Goal: Transaction & Acquisition: Purchase product/service

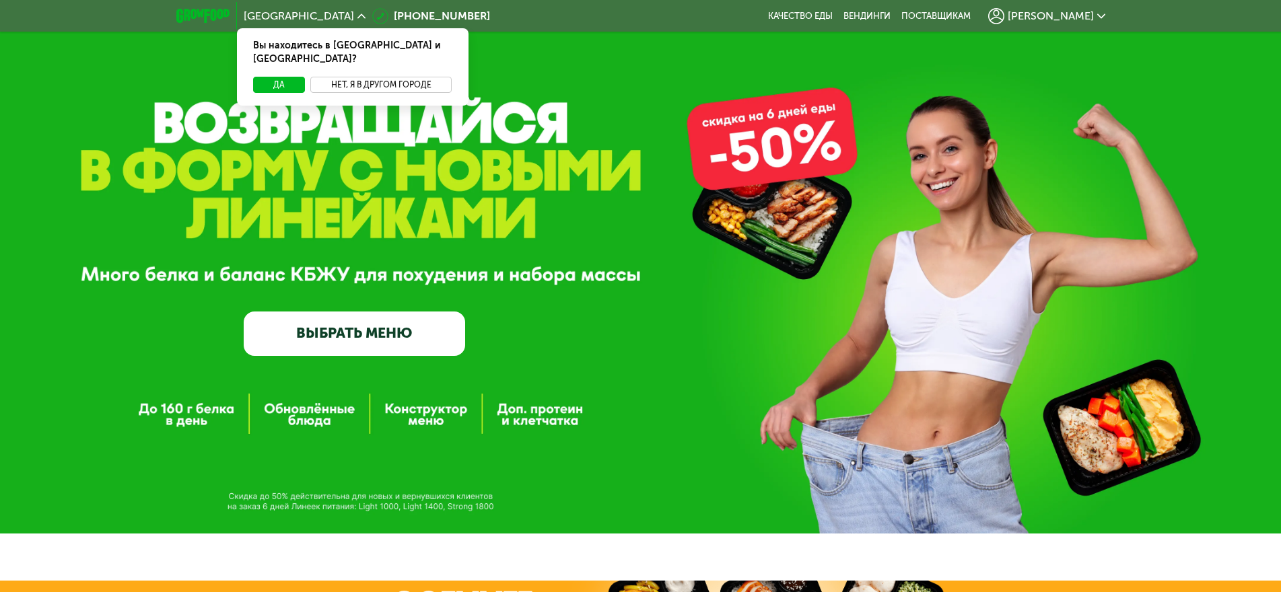
click at [394, 77] on button "Нет, я в другом городе" at bounding box center [381, 85] width 142 height 16
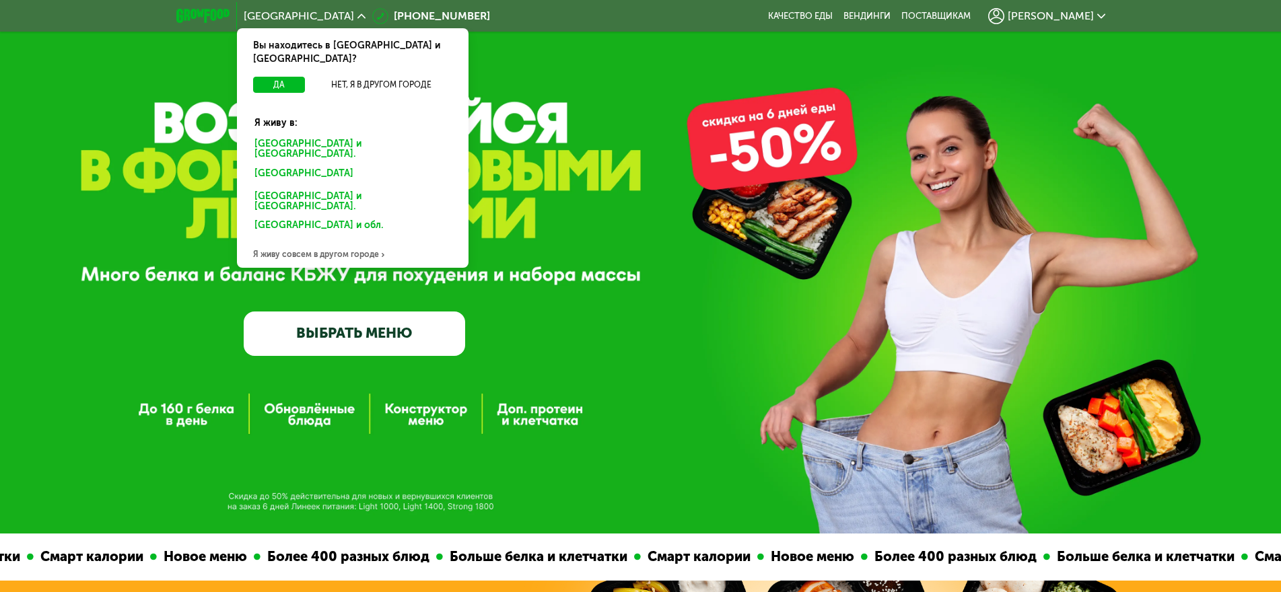
click at [335, 135] on div "Санкт-Петербурге и обл." at bounding box center [352, 149] width 215 height 28
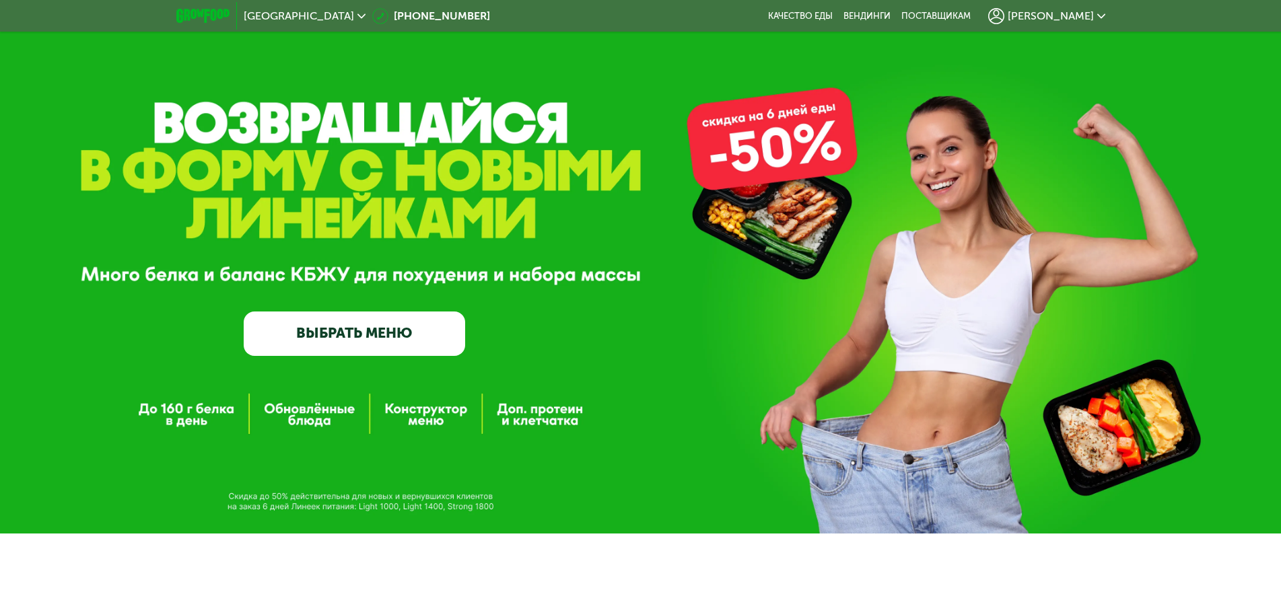
click at [403, 339] on link "ВЫБРАТЬ МЕНЮ" at bounding box center [354, 334] width 221 height 44
click at [357, 340] on link "ВЫБРАТЬ МЕНЮ" at bounding box center [354, 334] width 221 height 44
click at [384, 334] on link "ВЫБРАТЬ МЕНЮ" at bounding box center [354, 334] width 221 height 44
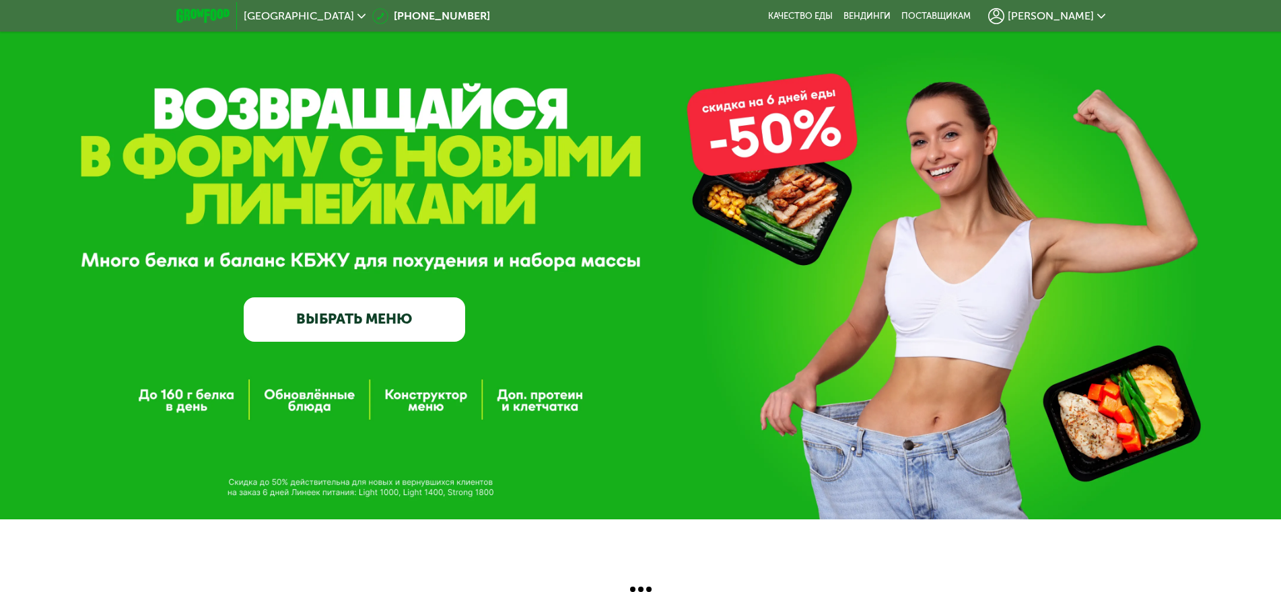
scroll to position [19, 0]
click at [335, 314] on link "ВЫБРАТЬ МЕНЮ" at bounding box center [354, 320] width 221 height 44
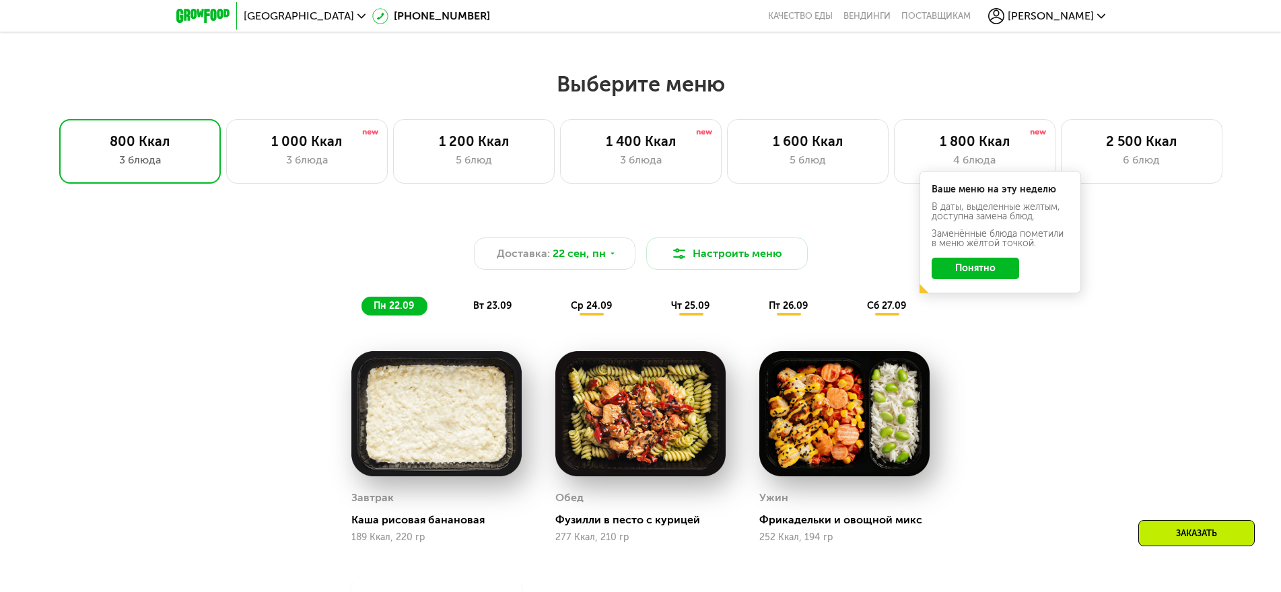
scroll to position [1029, 0]
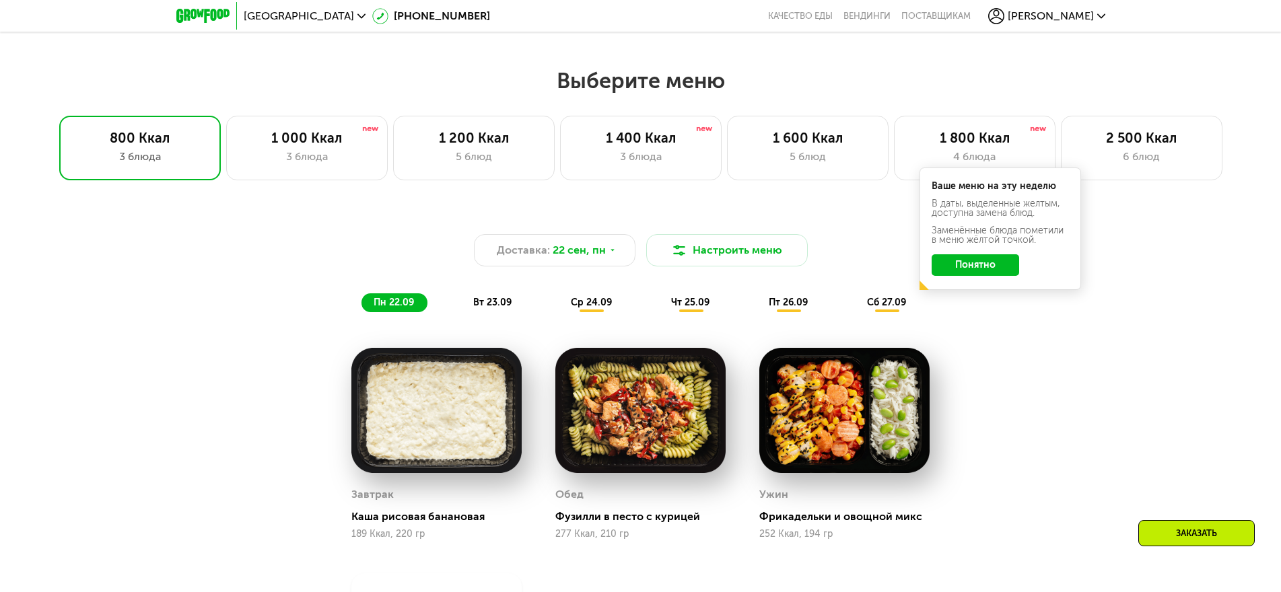
click at [974, 271] on button "Понятно" at bounding box center [976, 265] width 88 height 22
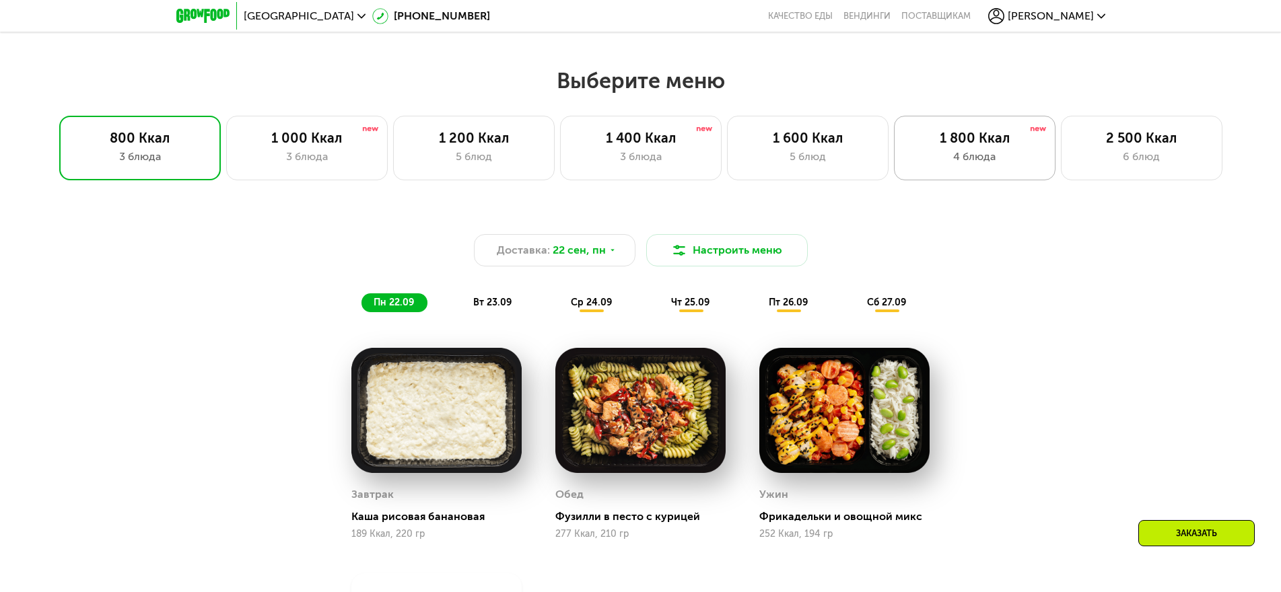
click at [987, 155] on div "4 блюда" at bounding box center [974, 157] width 133 height 16
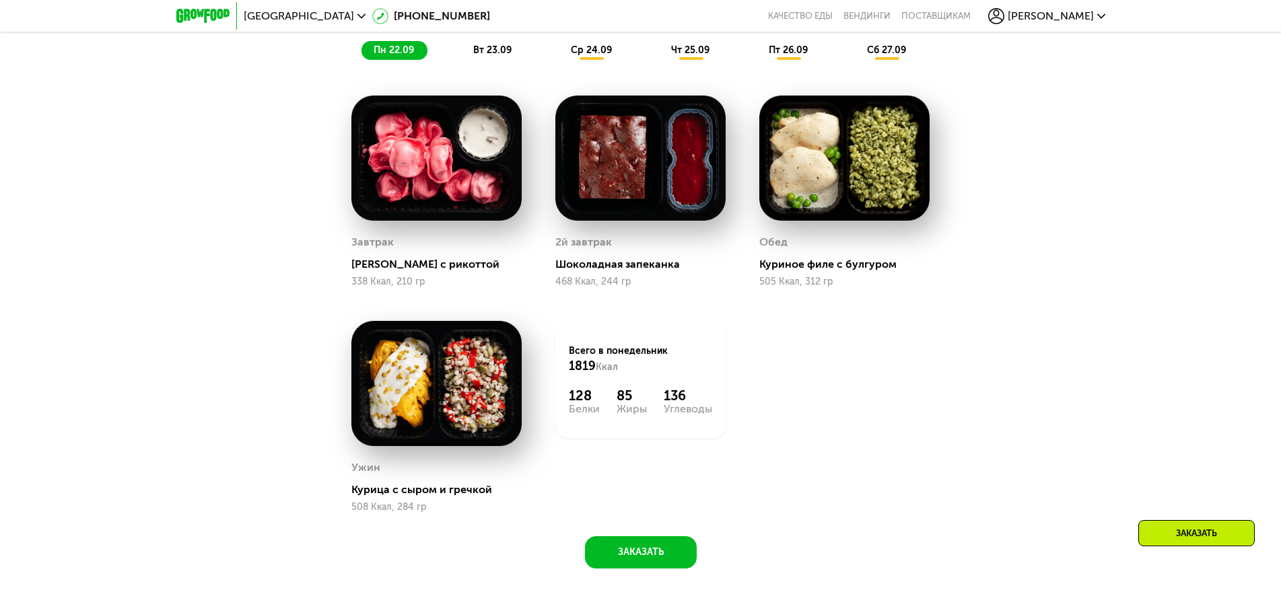
scroll to position [962, 0]
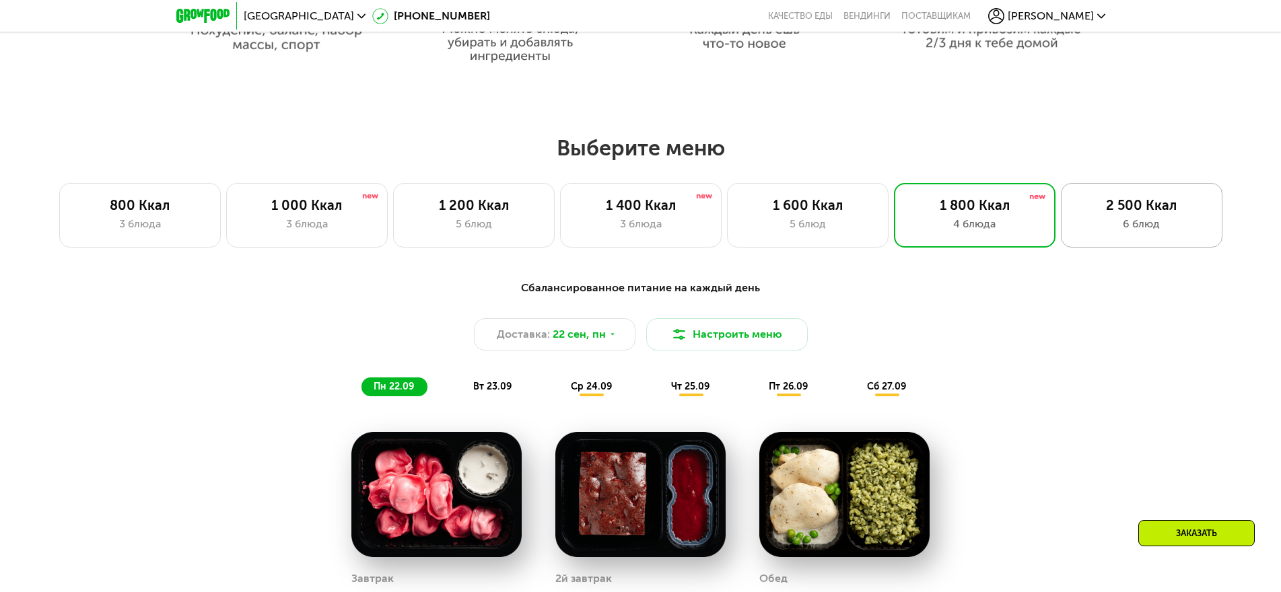
click at [1130, 212] on div "2 500 Ккал" at bounding box center [1141, 205] width 133 height 16
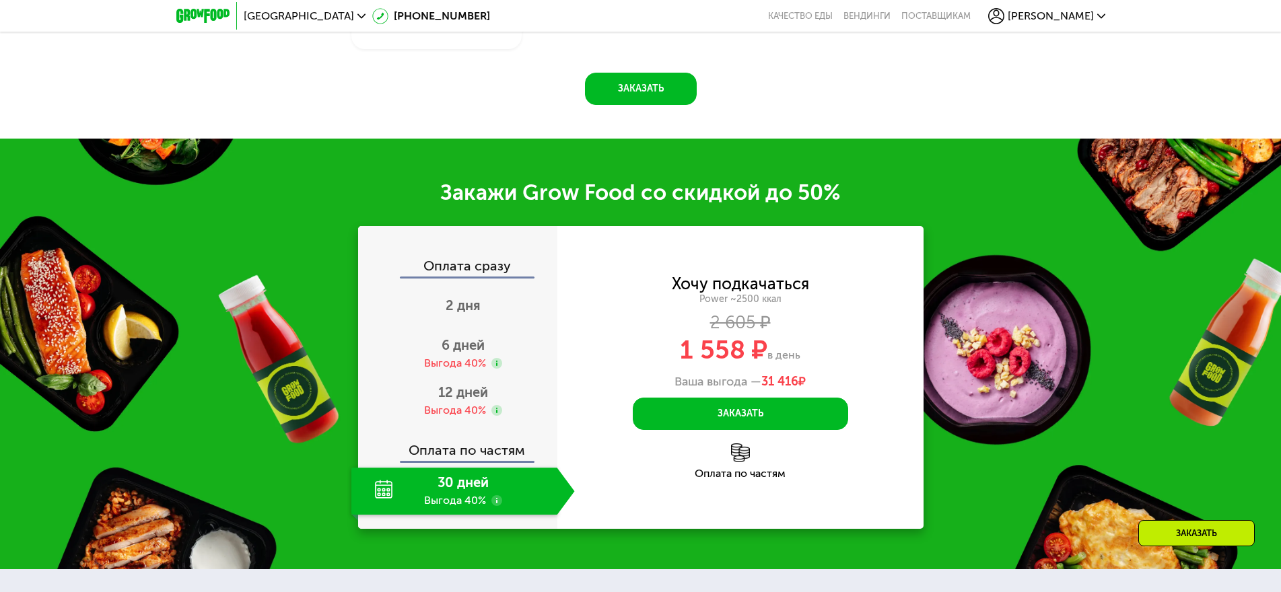
scroll to position [2106, 0]
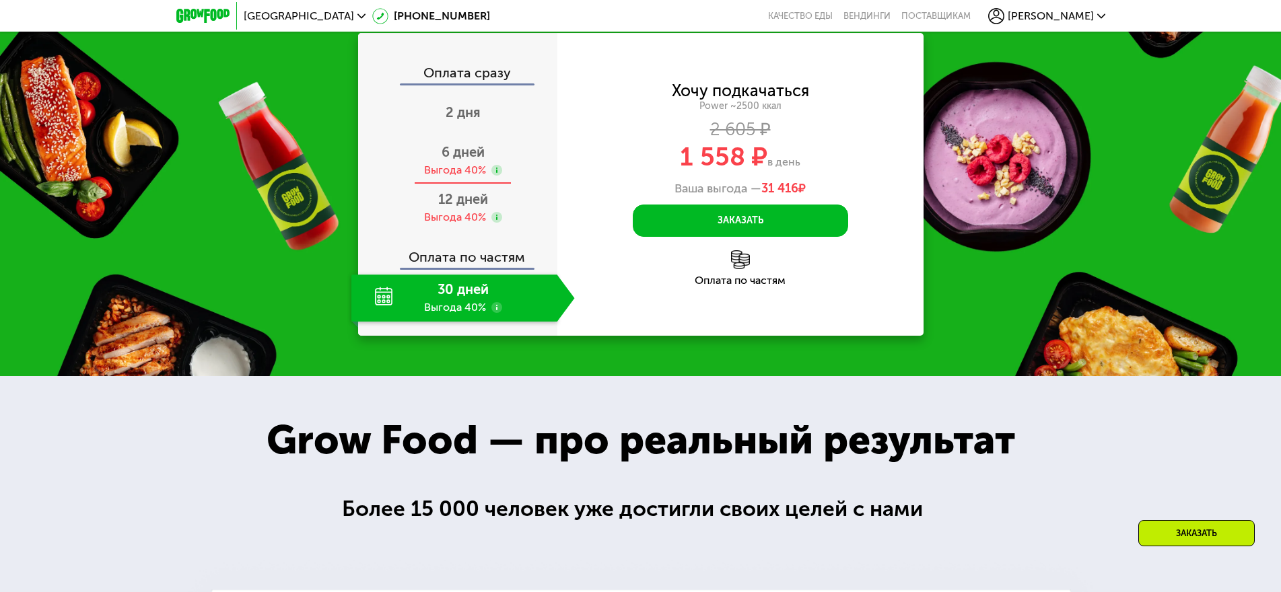
click at [462, 178] on div "Выгода 40%" at bounding box center [455, 170] width 62 height 15
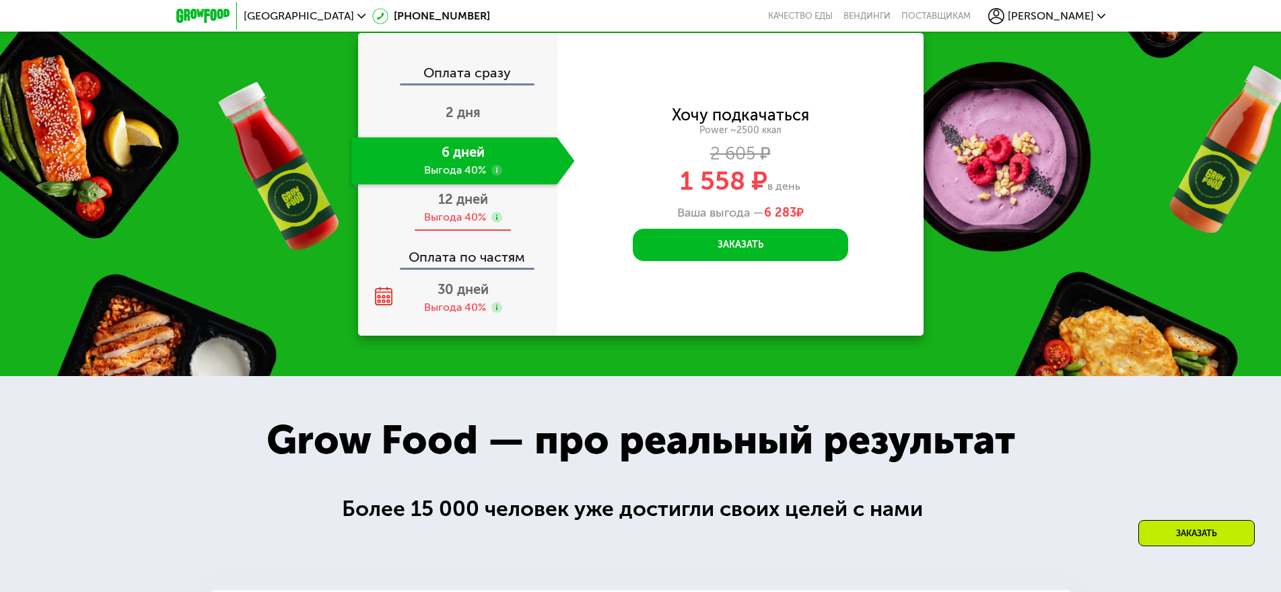
click at [464, 207] on span "12 дней" at bounding box center [463, 199] width 50 height 16
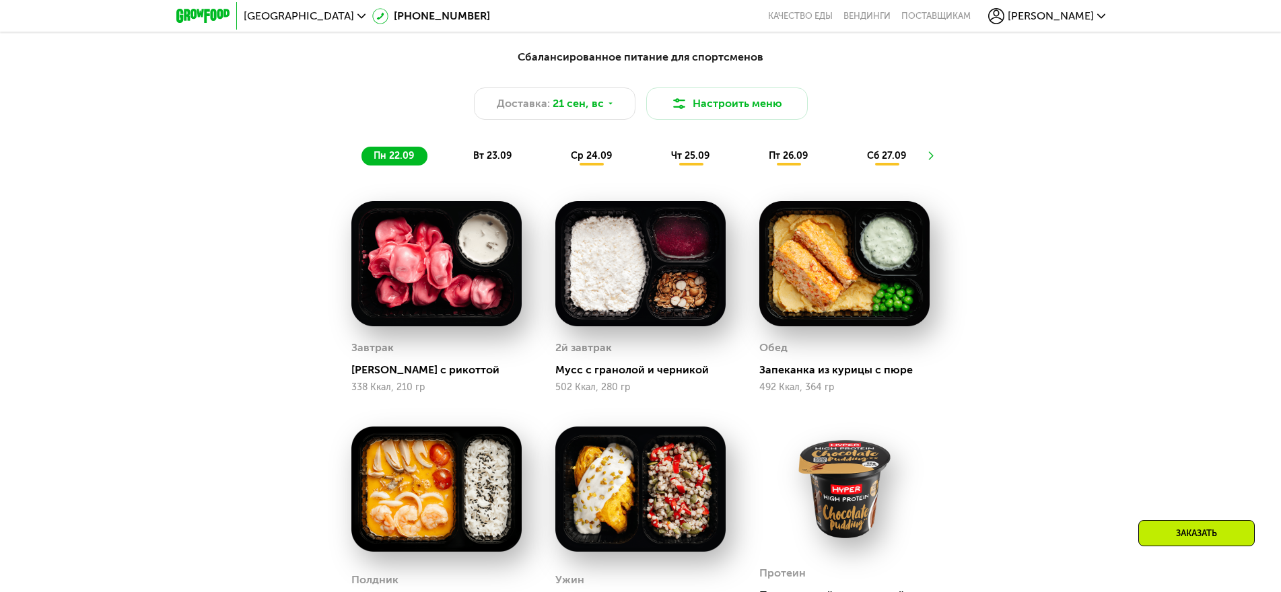
scroll to position [1164, 0]
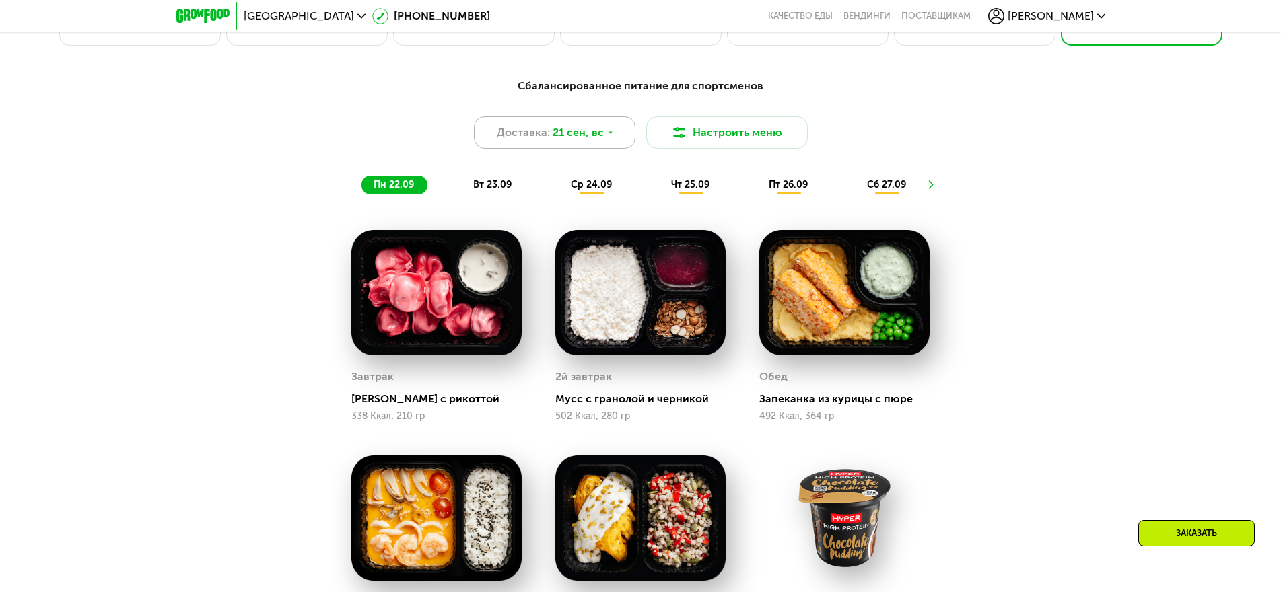
click at [609, 135] on icon at bounding box center [611, 133] width 8 height 8
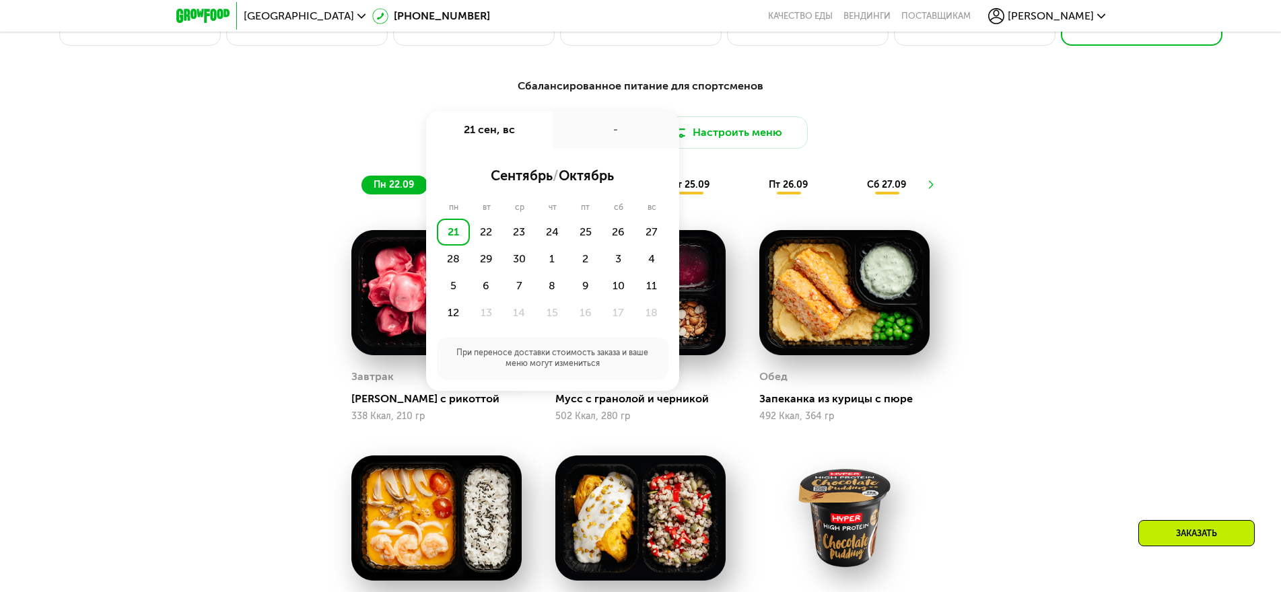
click at [586, 182] on span "октябрь" at bounding box center [586, 176] width 55 height 16
click at [609, 138] on div "-" at bounding box center [616, 130] width 127 height 38
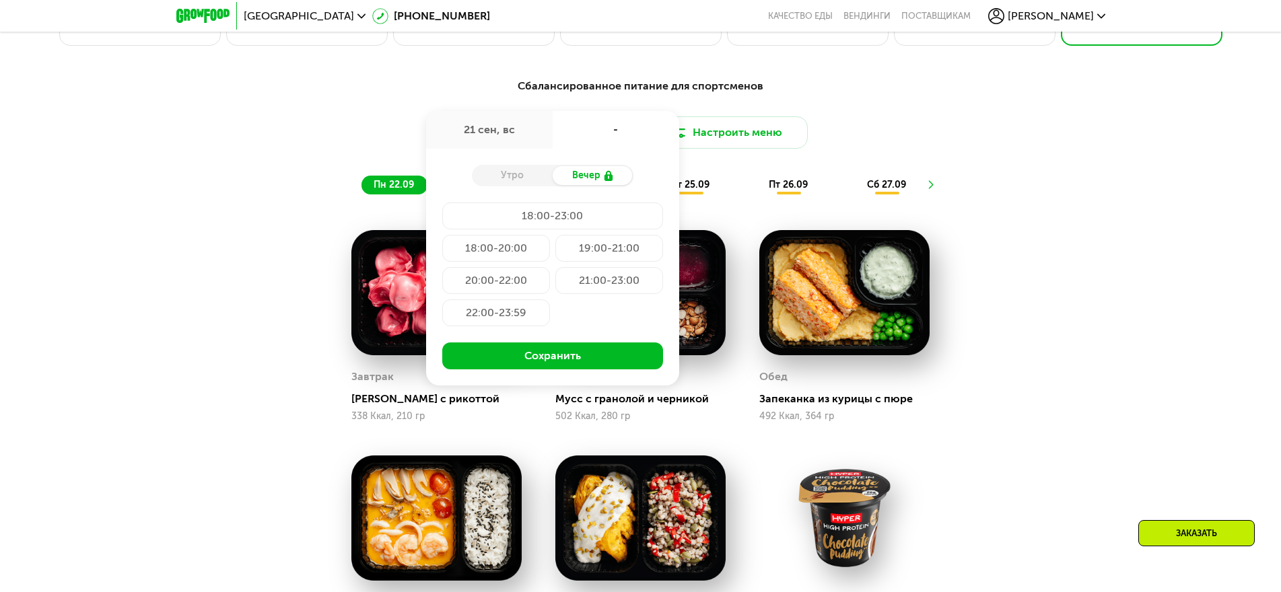
click at [505, 135] on div "21 сен, вс" at bounding box center [489, 130] width 127 height 38
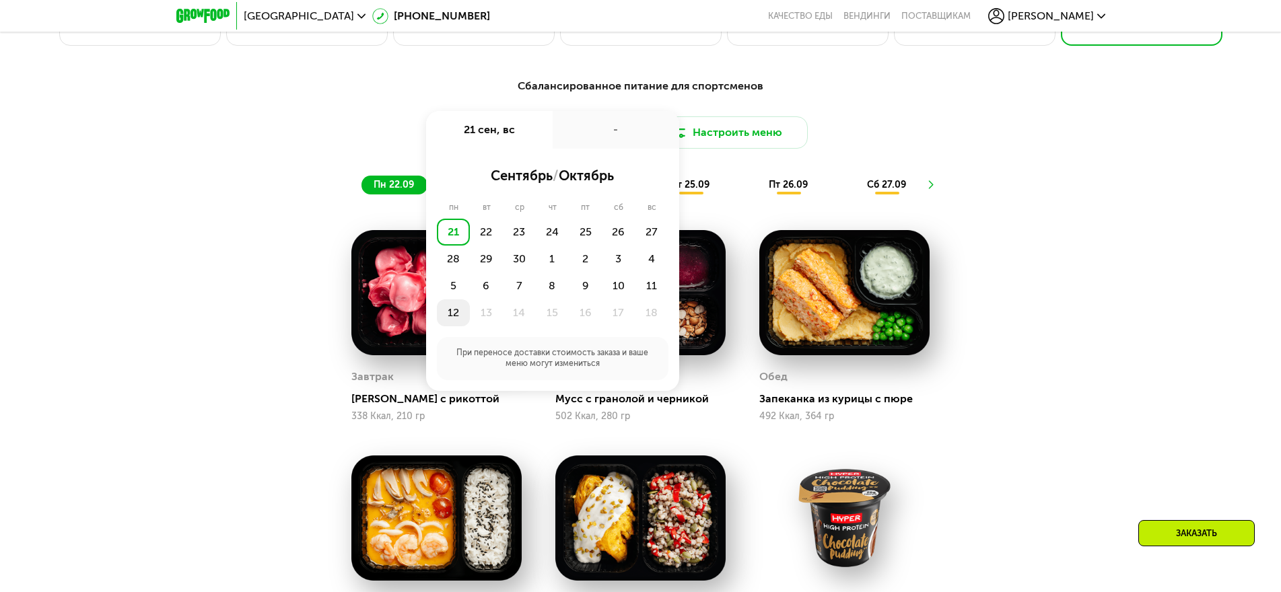
click at [451, 319] on div "12" at bounding box center [453, 313] width 33 height 27
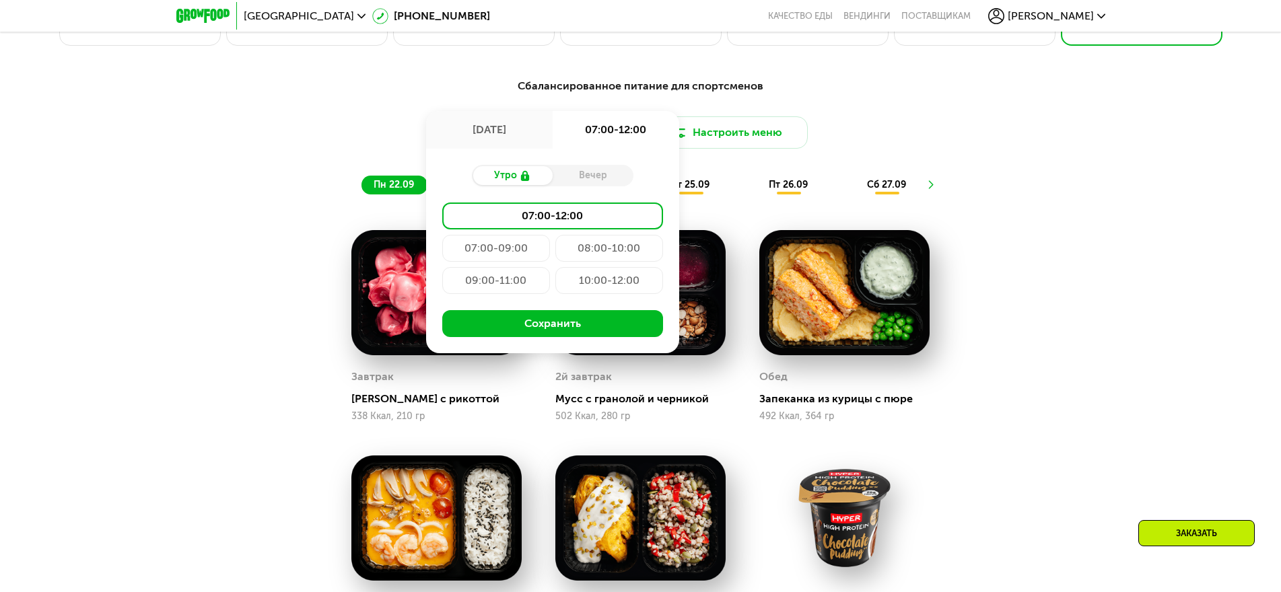
click at [514, 283] on div "09:00-11:00" at bounding box center [496, 280] width 108 height 27
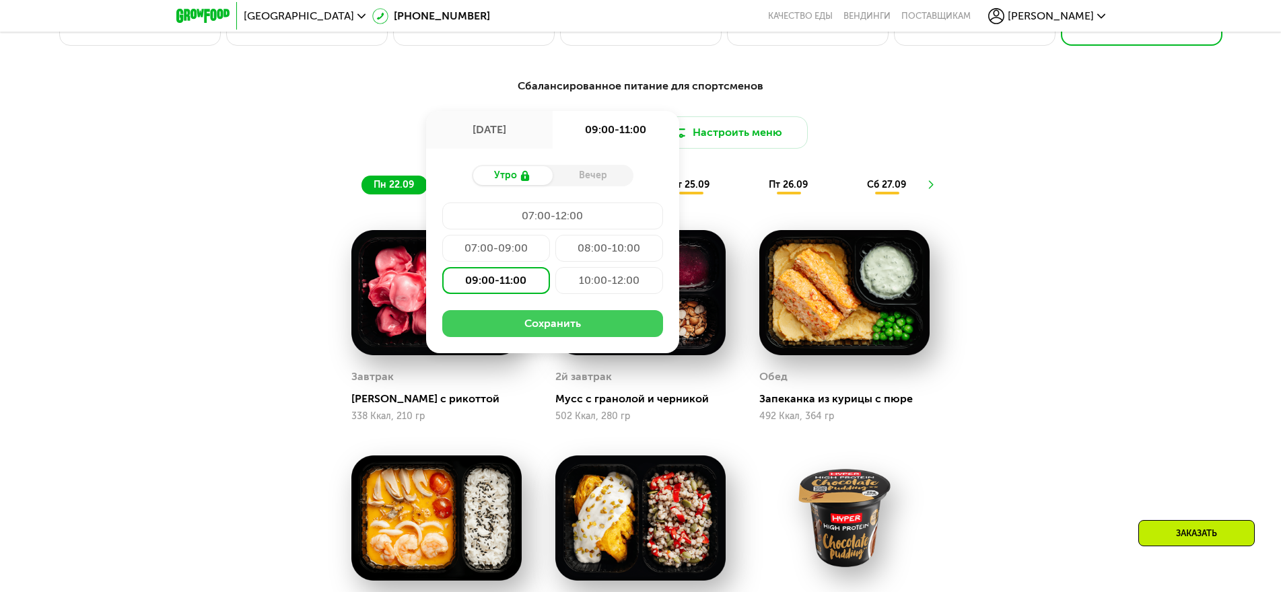
click at [554, 330] on button "Сохранить" at bounding box center [552, 323] width 221 height 27
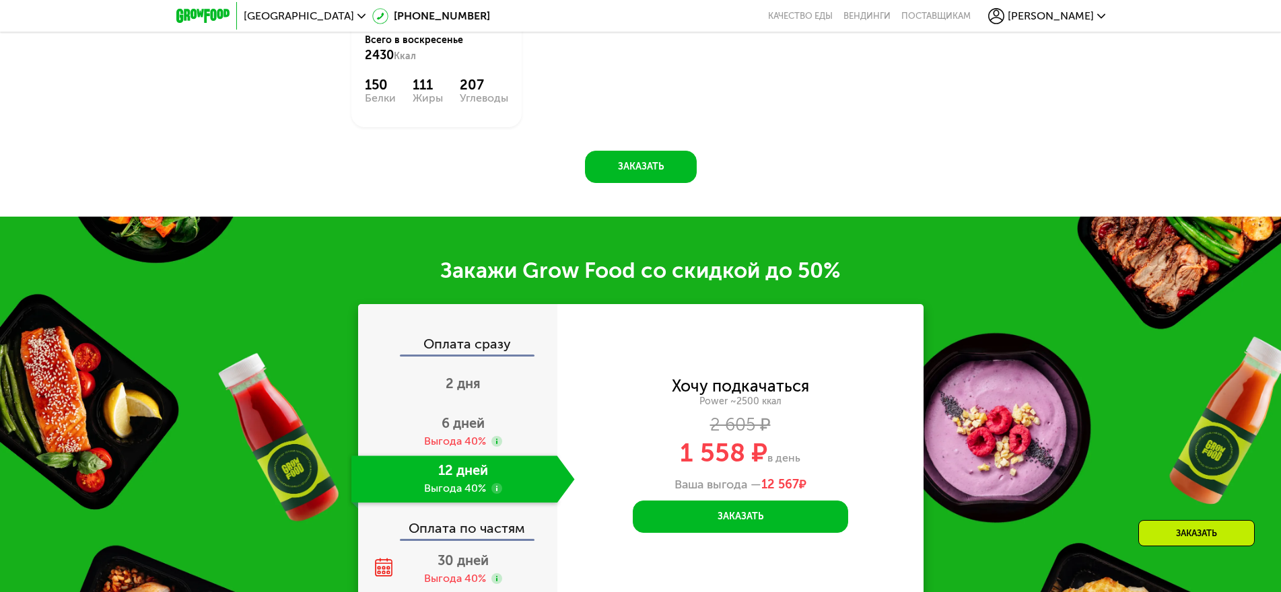
scroll to position [1904, 0]
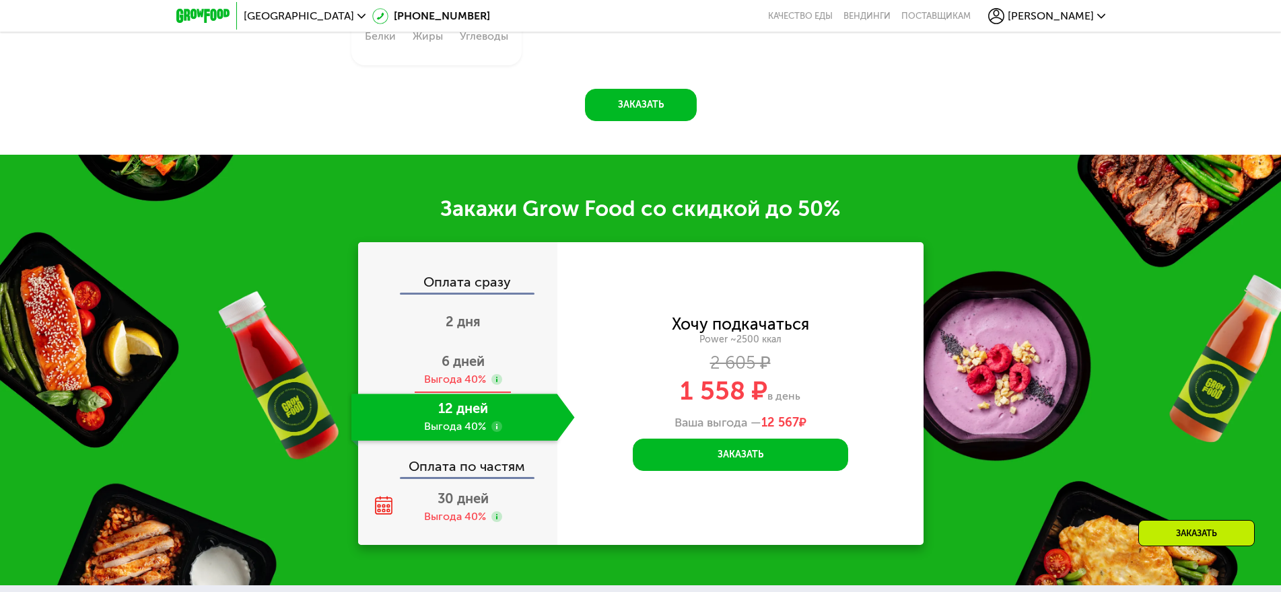
click at [473, 383] on div "Выгода 40%" at bounding box center [455, 379] width 62 height 15
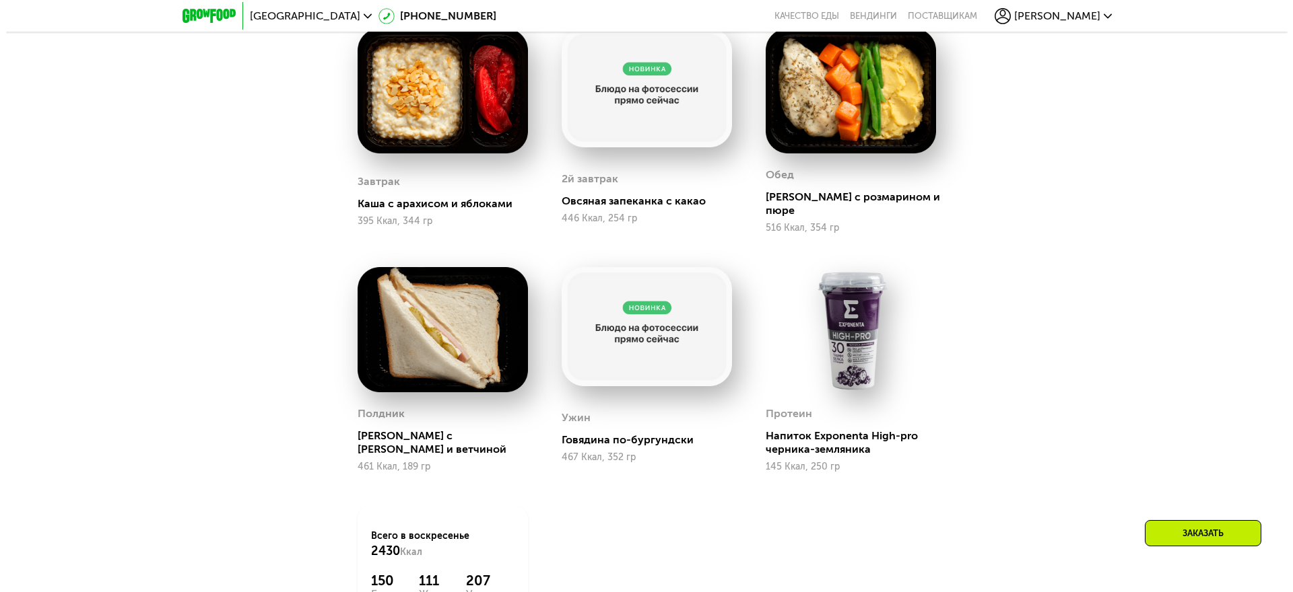
scroll to position [1097, 0]
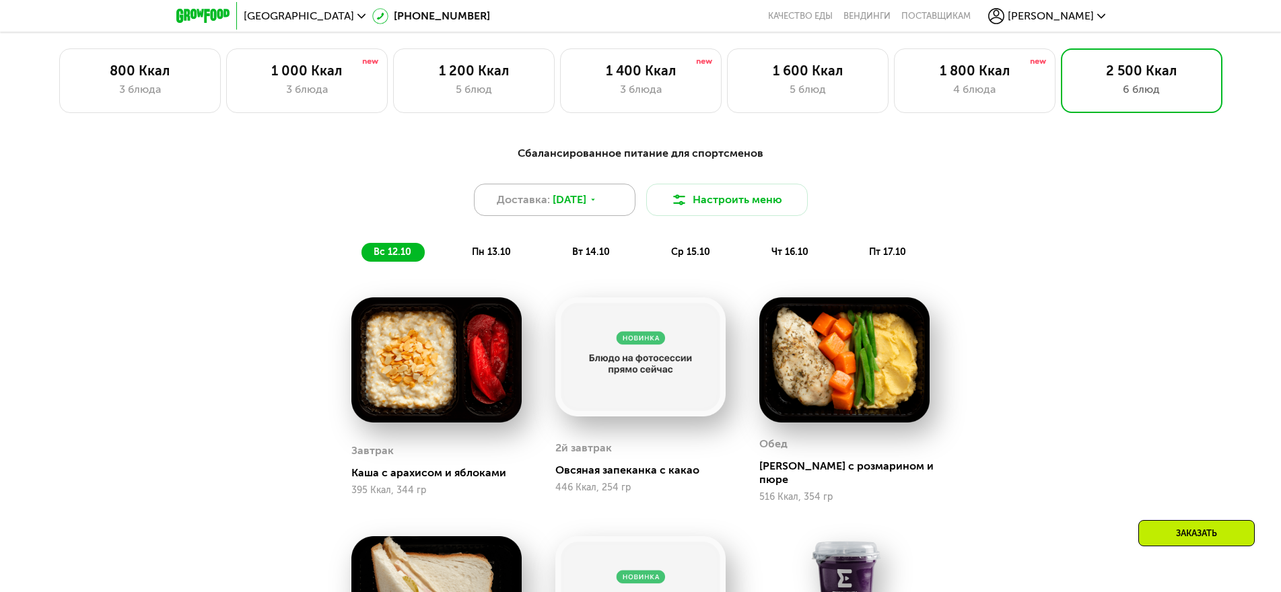
click at [612, 207] on div "Доставка: 12 окт, вс" at bounding box center [555, 200] width 162 height 32
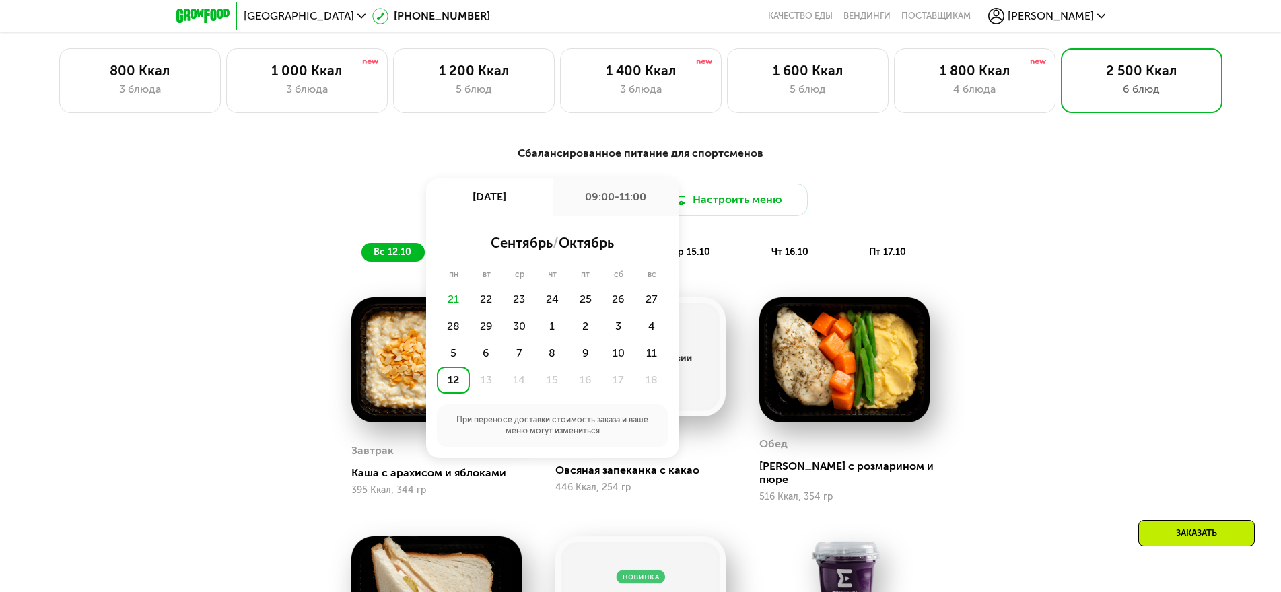
click at [1054, 378] on div "Сбалансированное питание для спортсменов Доставка: 12 окт, вс 12 окт, вс 09:00-…" at bounding box center [640, 542] width 829 height 811
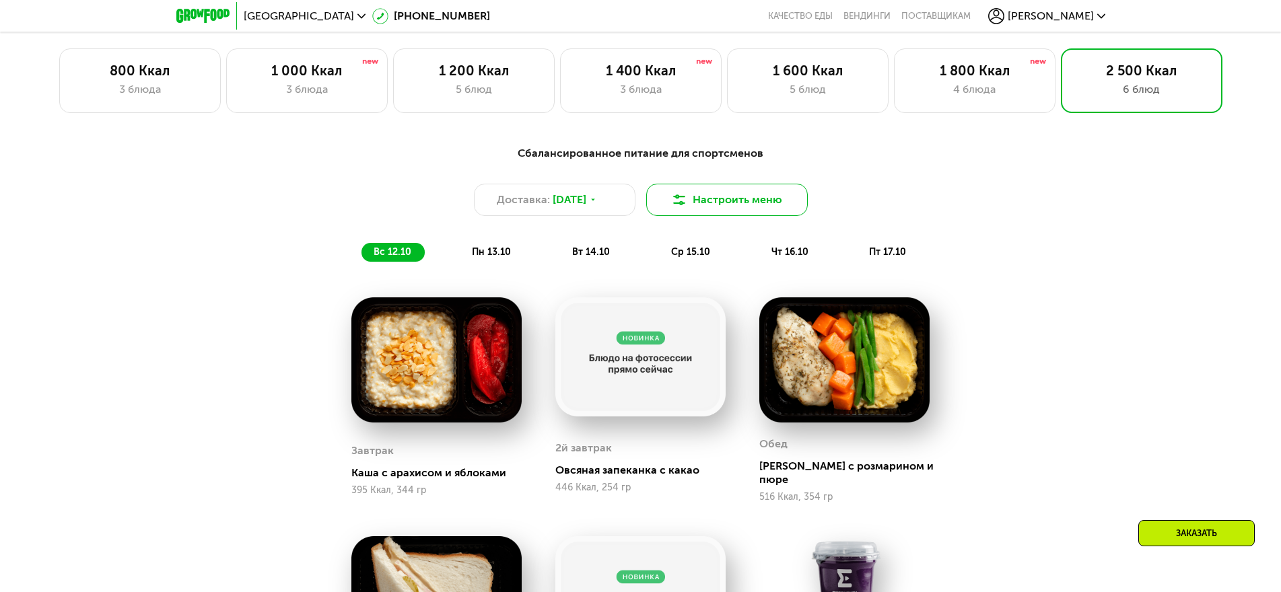
click at [738, 203] on button "Настроить меню" at bounding box center [727, 200] width 162 height 32
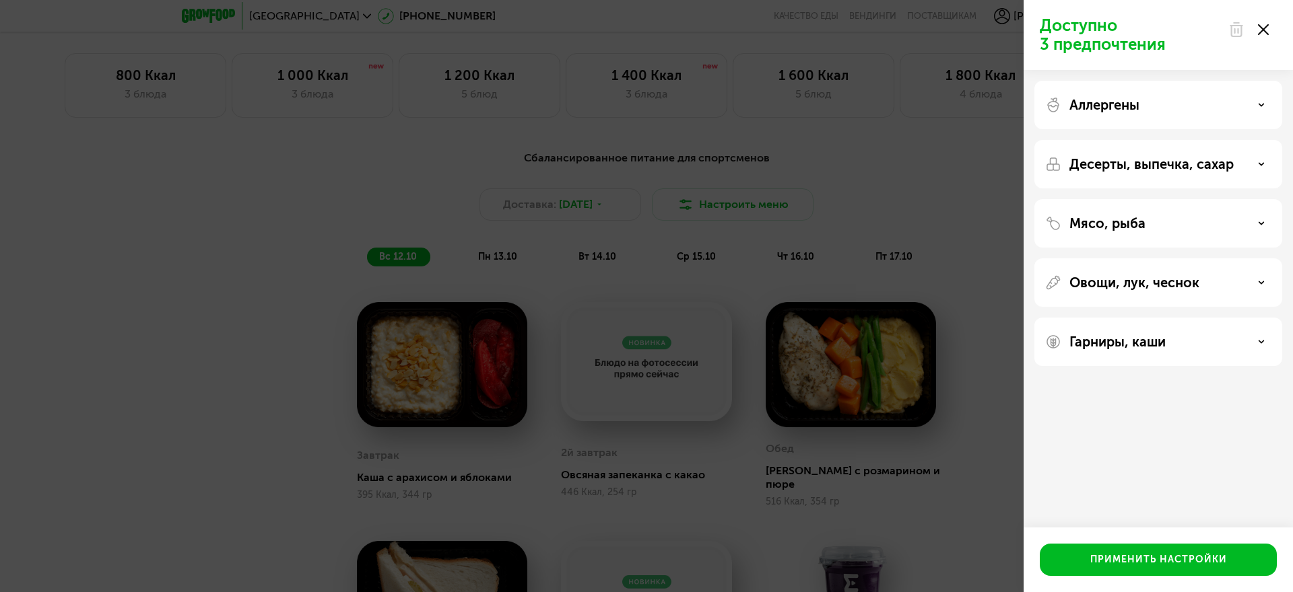
click at [1150, 112] on div "Аллергены" at bounding box center [1158, 105] width 226 height 16
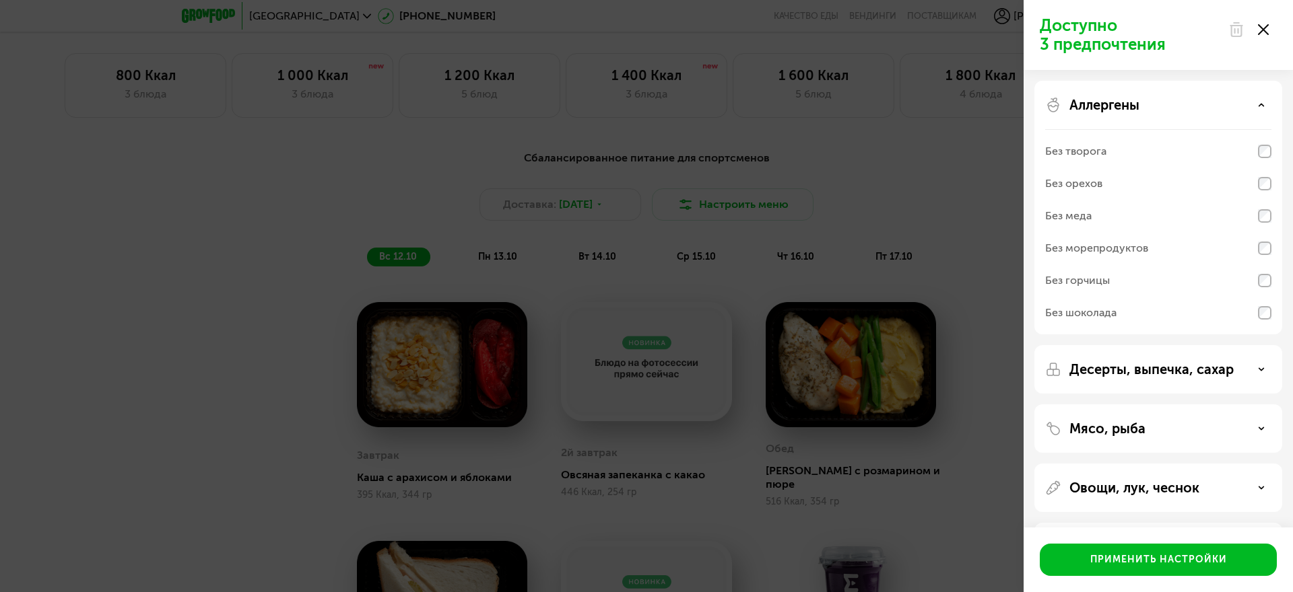
click at [1263, 369] on use at bounding box center [1261, 369] width 5 height 2
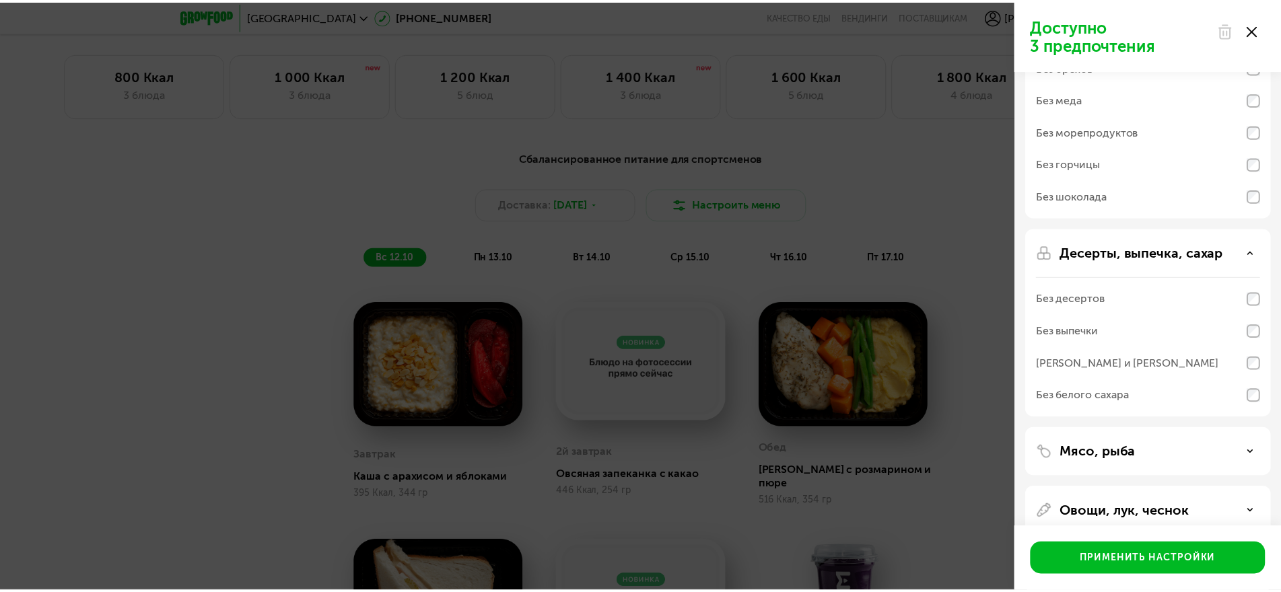
scroll to position [0, 0]
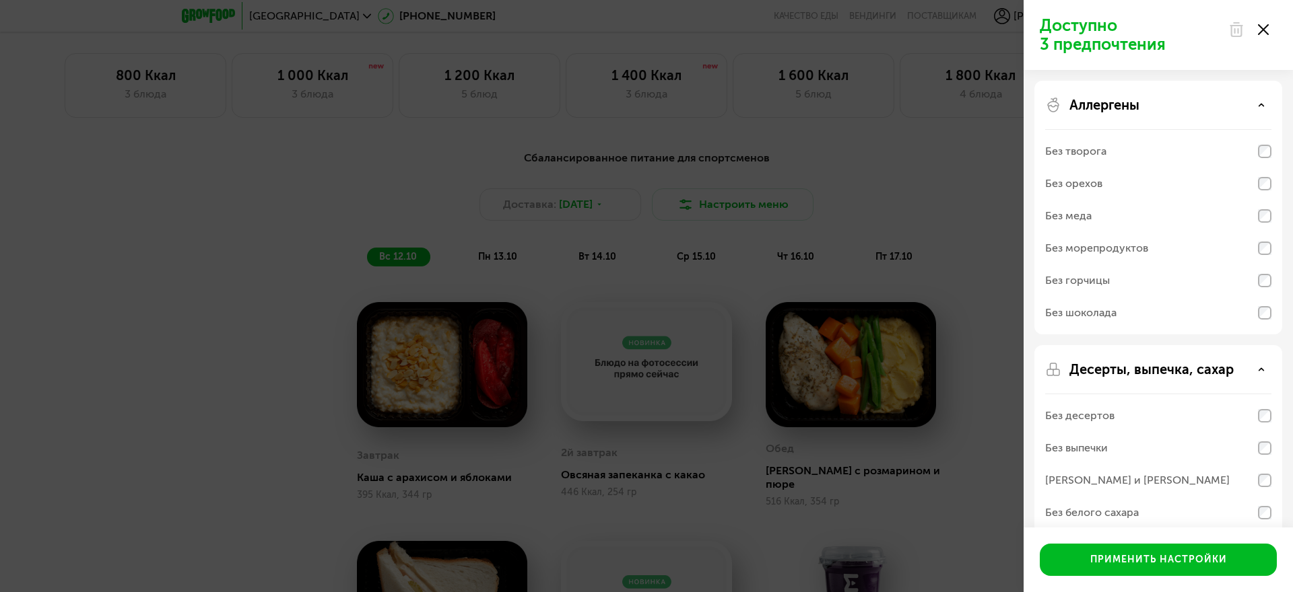
click at [1261, 28] on use at bounding box center [1263, 29] width 11 height 11
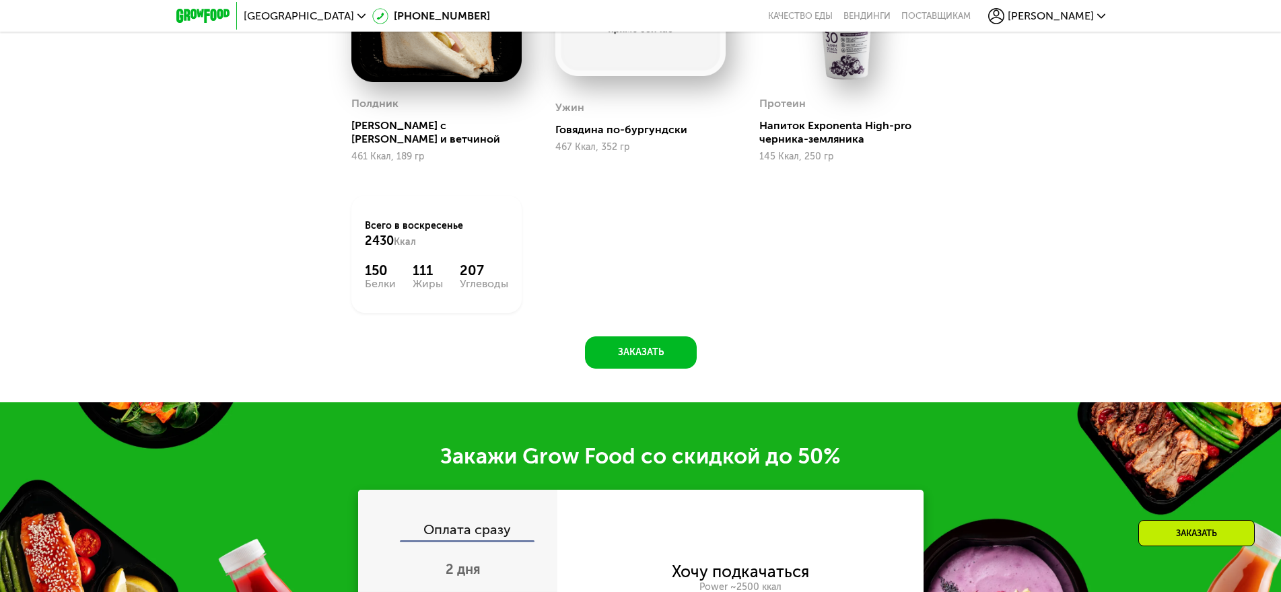
scroll to position [1501, 0]
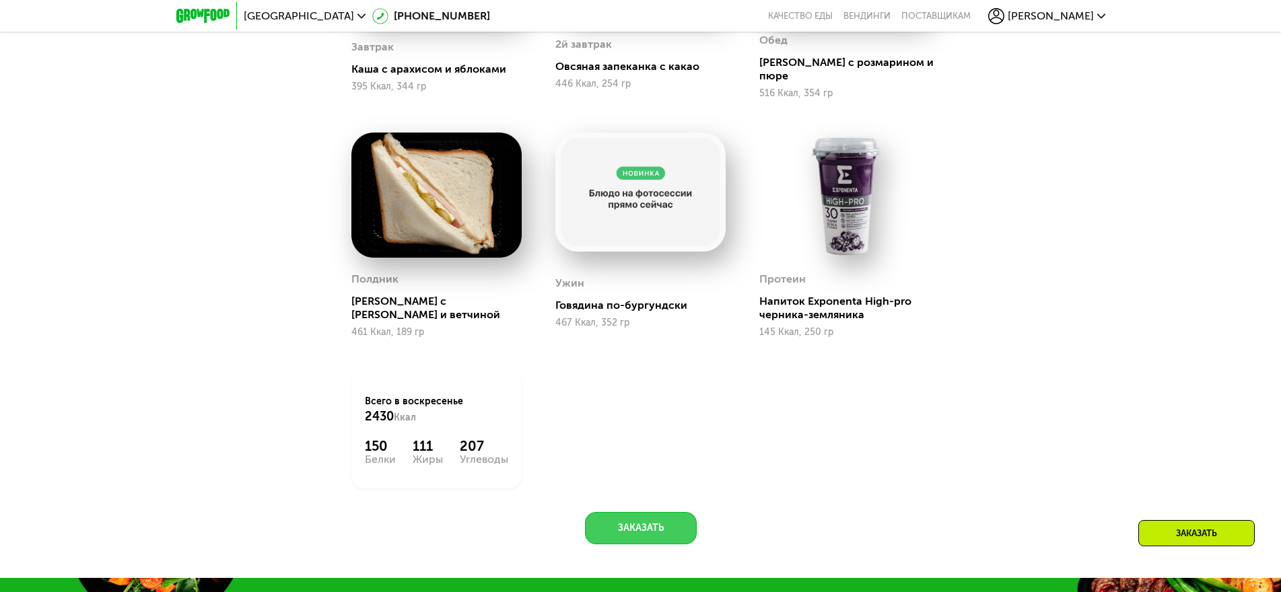
click at [631, 518] on button "Заказать" at bounding box center [641, 528] width 112 height 32
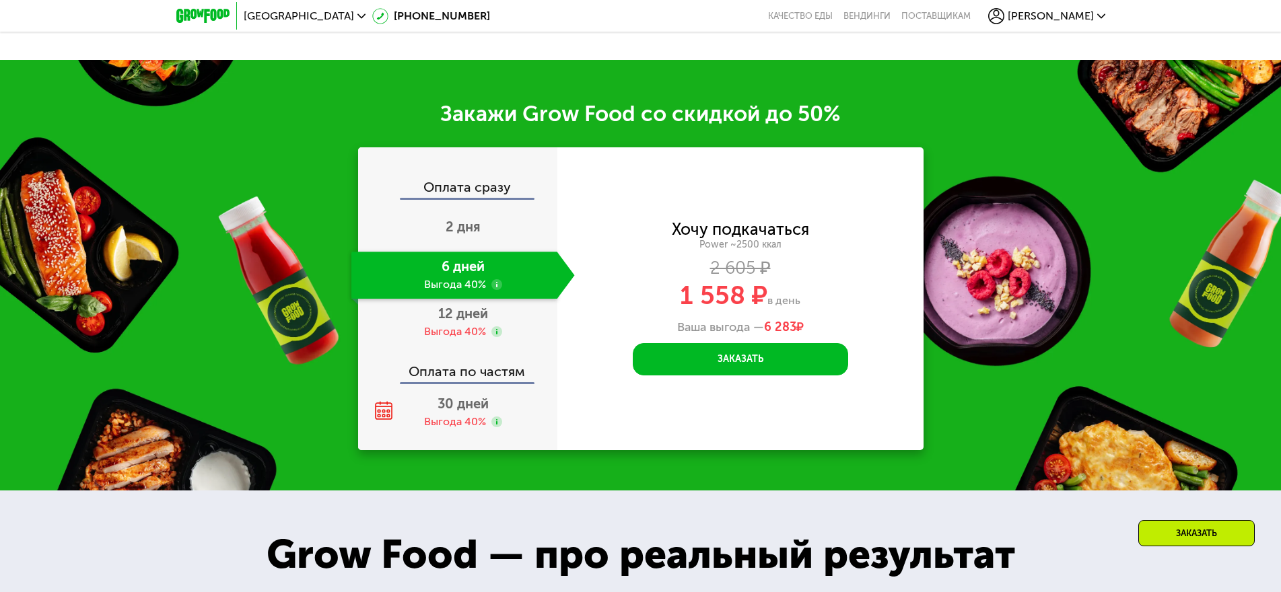
scroll to position [2070, 0]
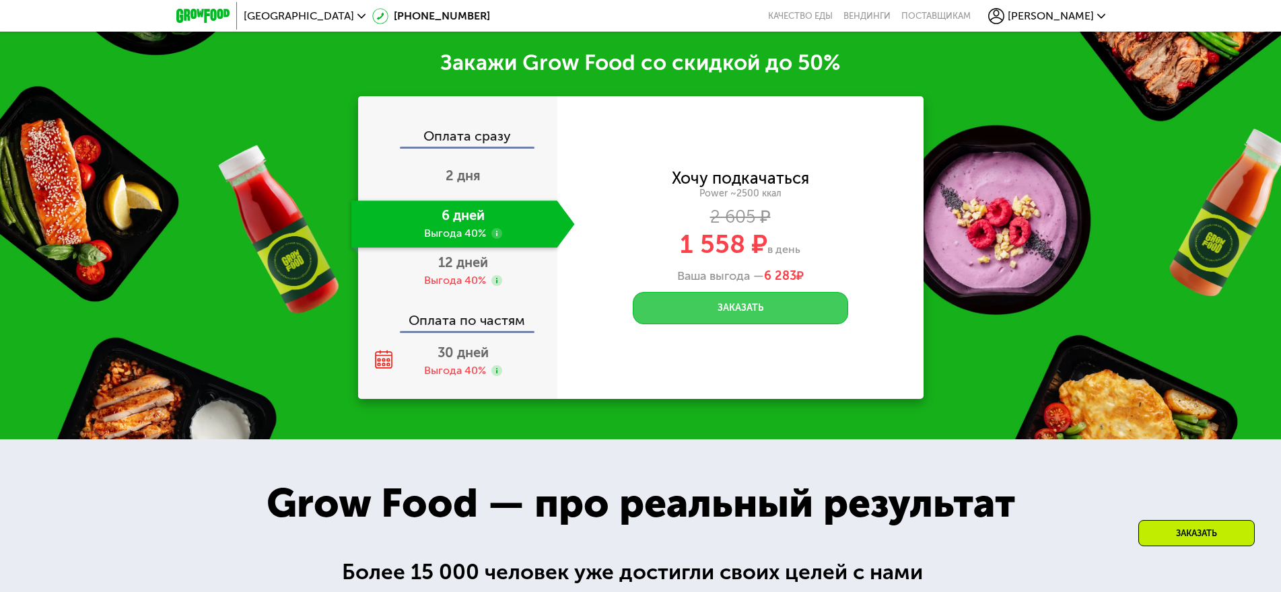
click at [757, 294] on button "Заказать" at bounding box center [740, 308] width 215 height 32
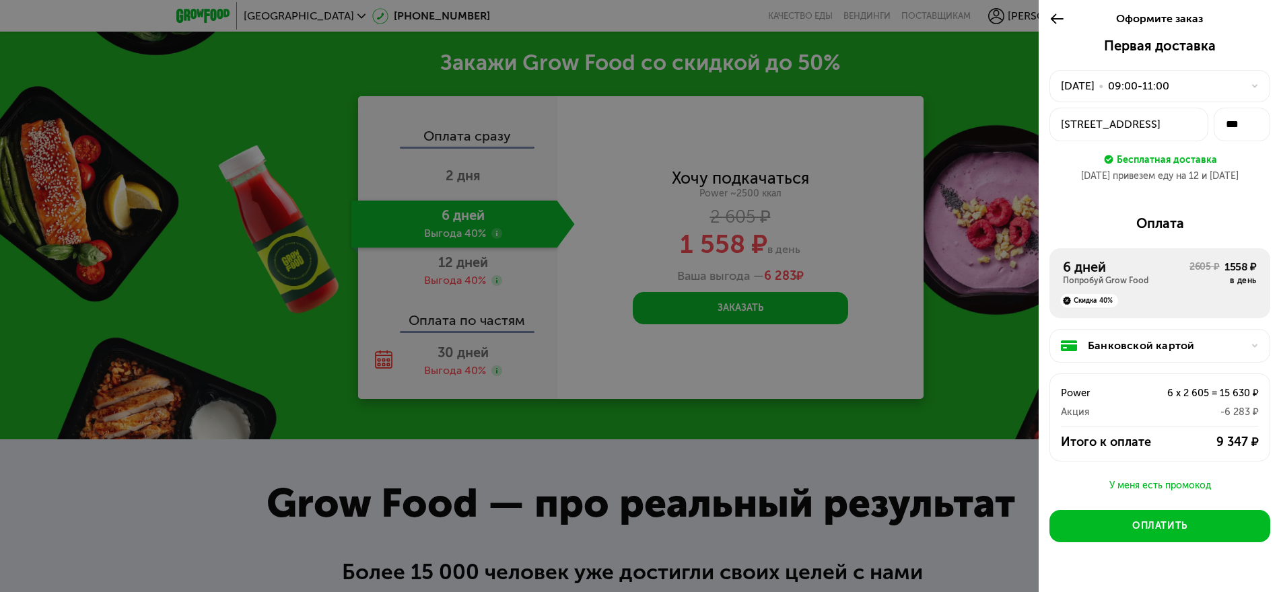
click at [1247, 85] on div "12 окт, вс • 09:00-11:00" at bounding box center [1159, 86] width 221 height 32
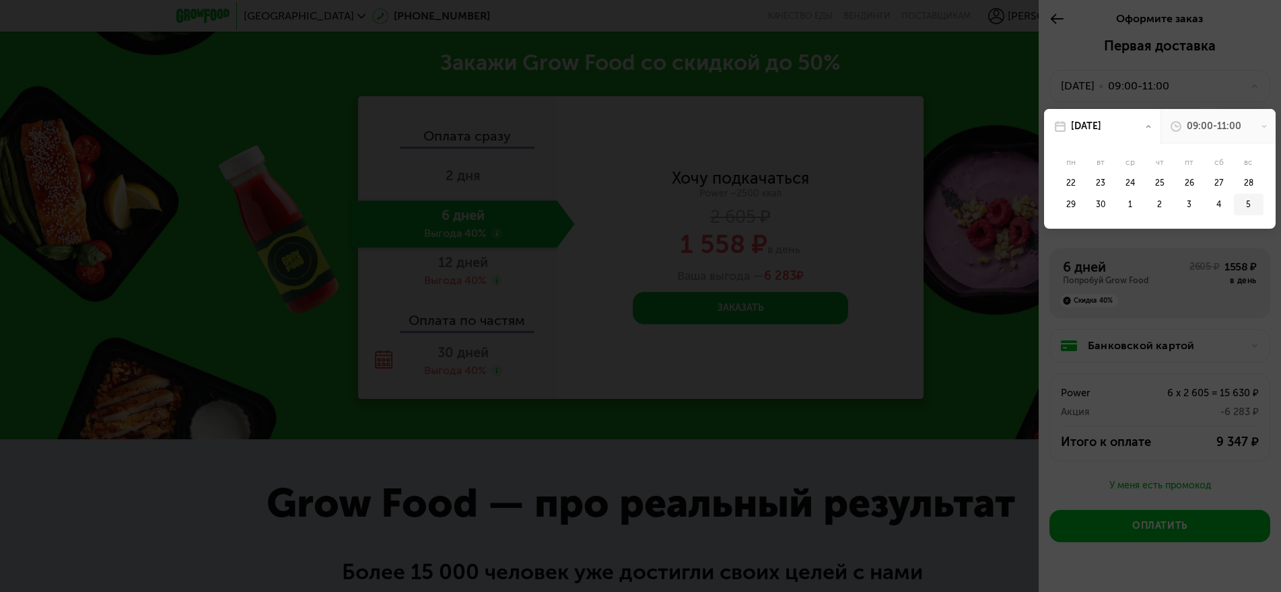
scroll to position [28, 0]
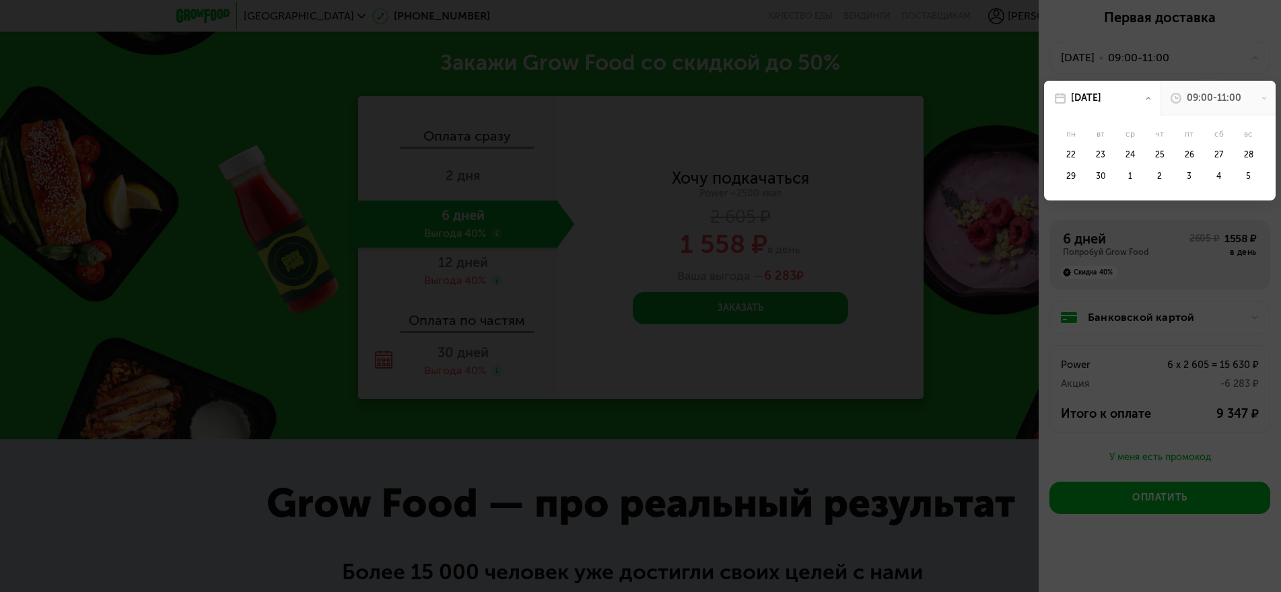
click at [1014, 171] on div at bounding box center [640, 296] width 1281 height 592
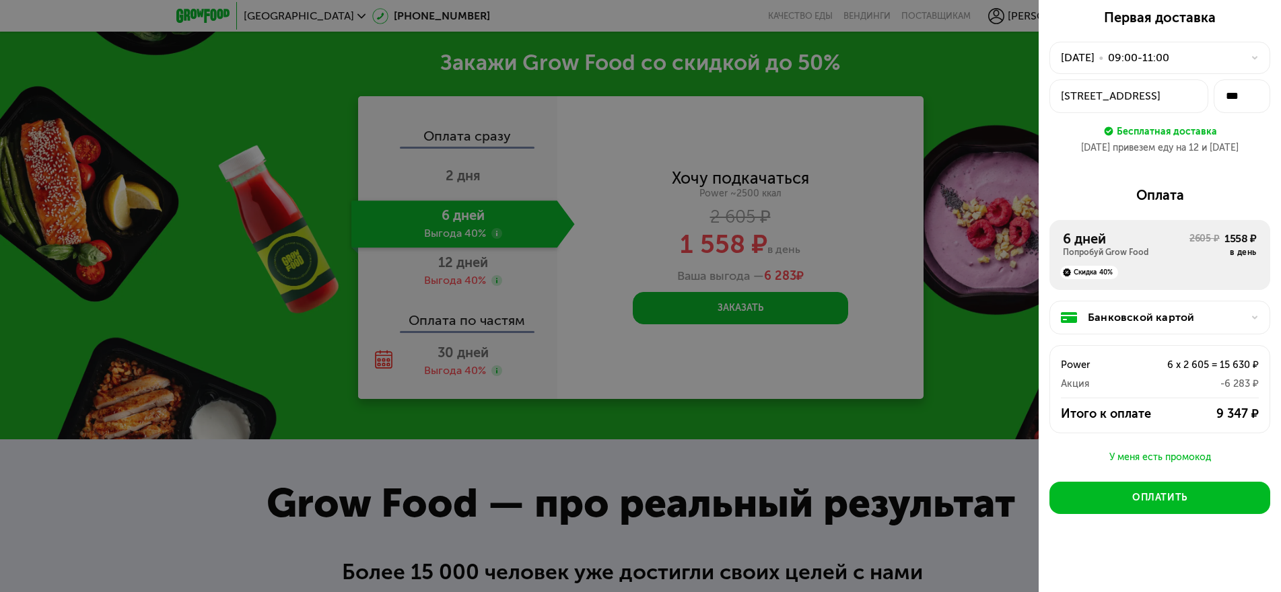
click at [1251, 60] on icon at bounding box center [1255, 58] width 8 height 8
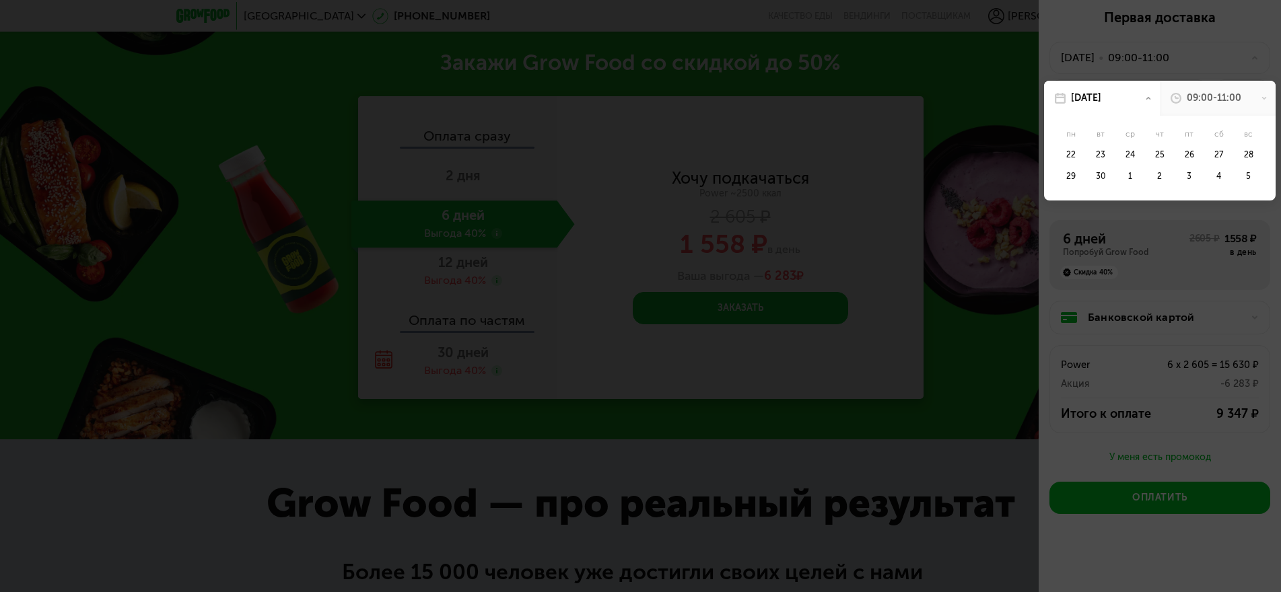
click at [1249, 94] on div "09:00-11:00" at bounding box center [1218, 98] width 116 height 35
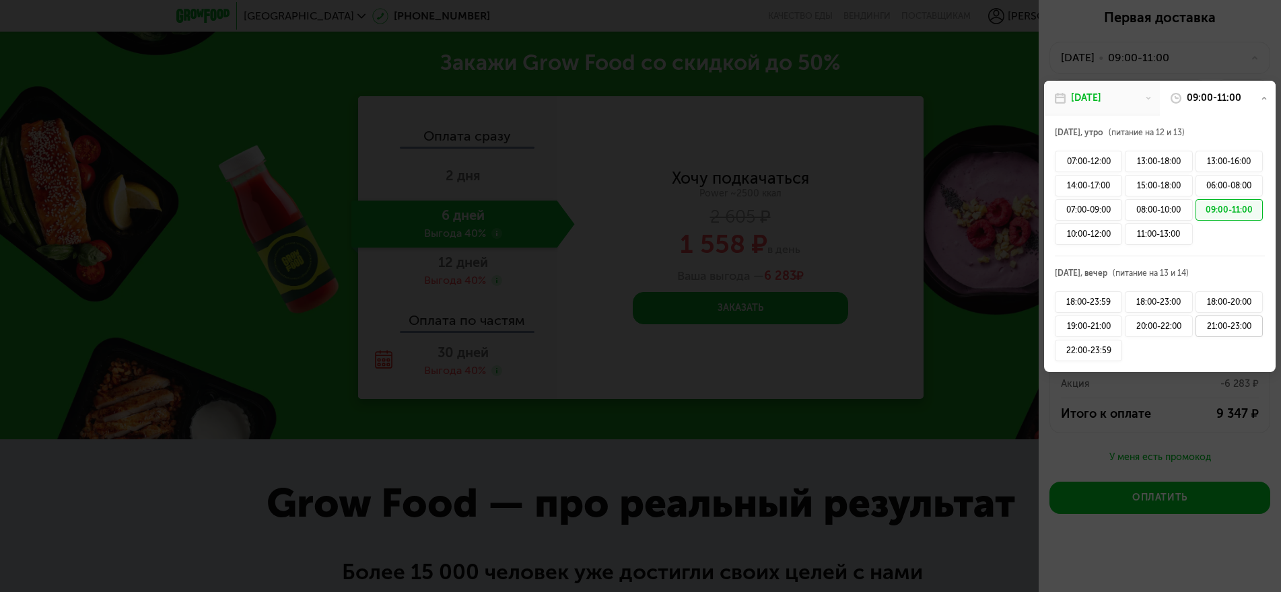
click at [1220, 327] on div "21:00-23:00" at bounding box center [1229, 327] width 67 height 22
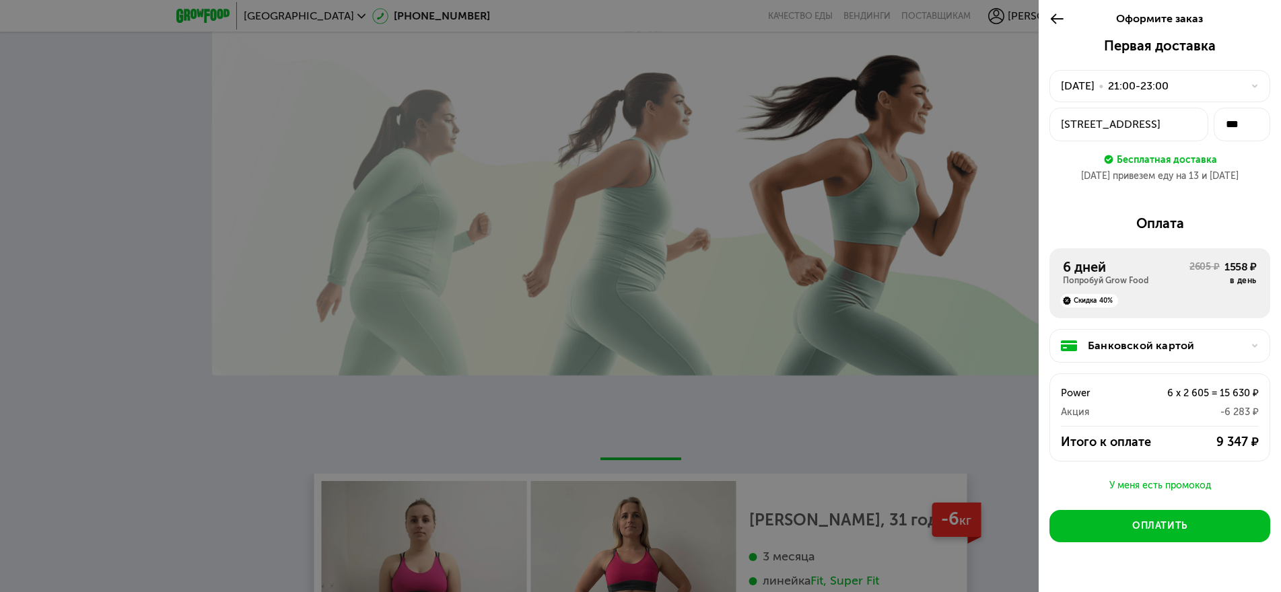
scroll to position [2676, 0]
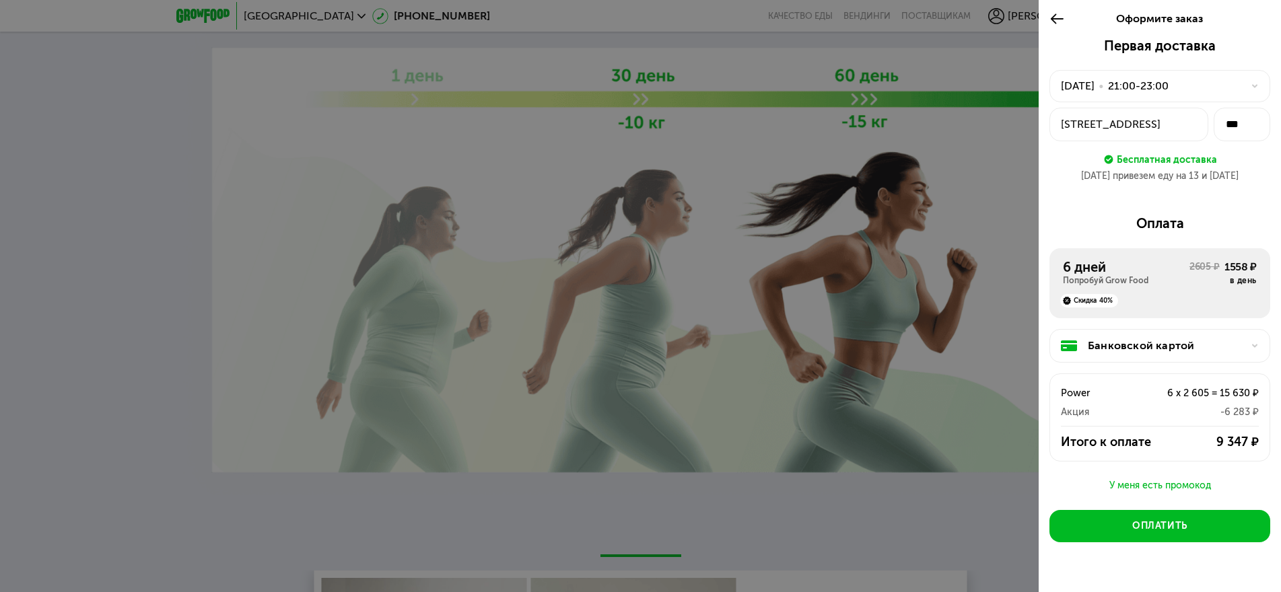
click at [1055, 20] on icon at bounding box center [1056, 19] width 15 height 16
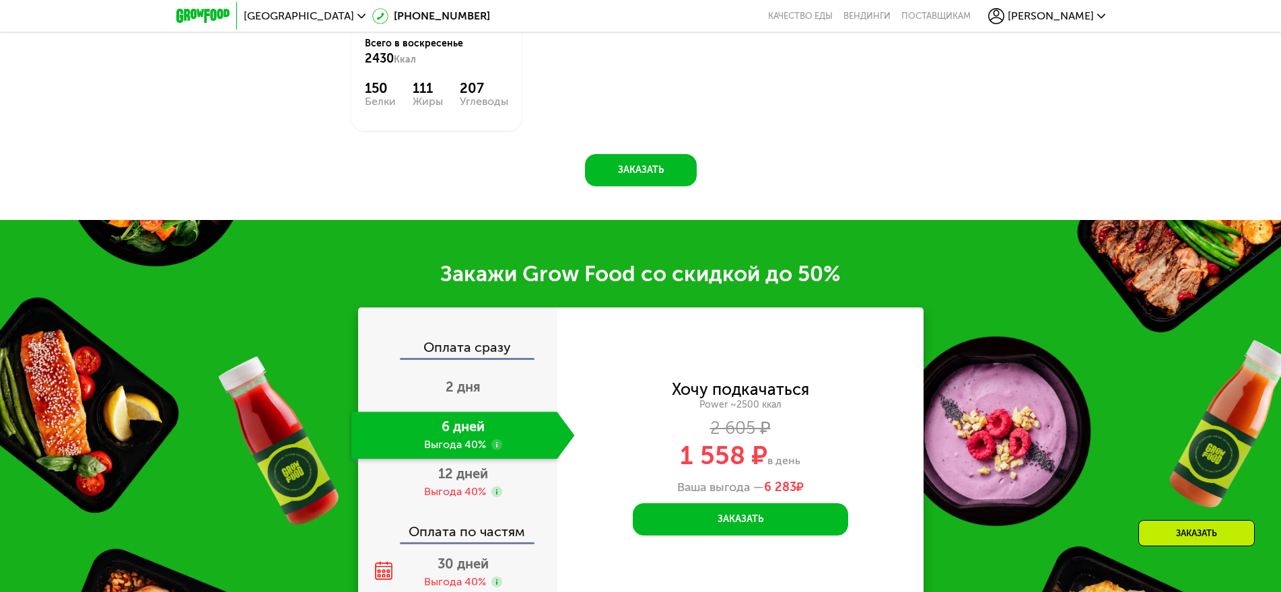
scroll to position [2070, 0]
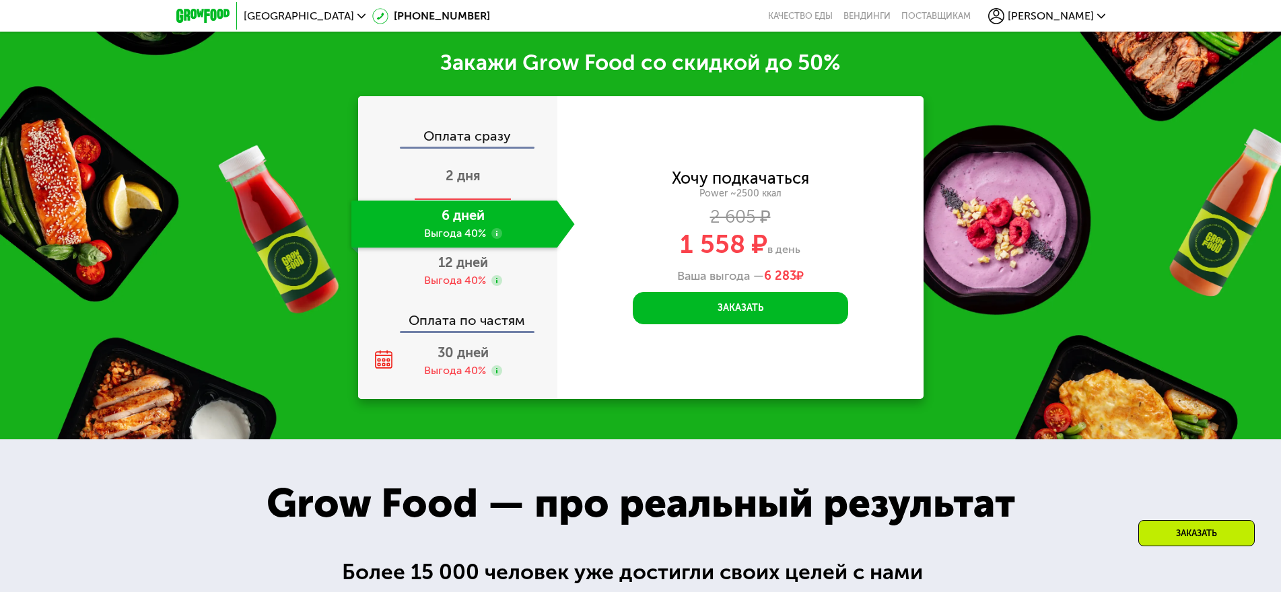
click at [456, 168] on span "2 дня" at bounding box center [463, 176] width 35 height 16
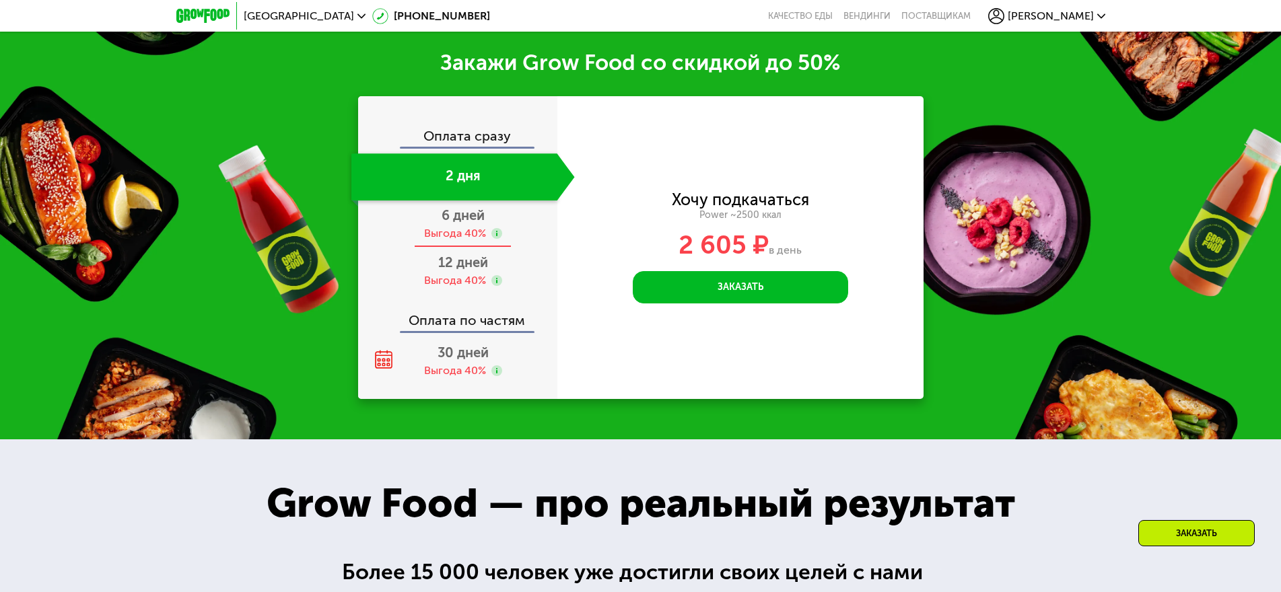
click at [489, 211] on div "6 дней Выгода 40%" at bounding box center [462, 224] width 223 height 47
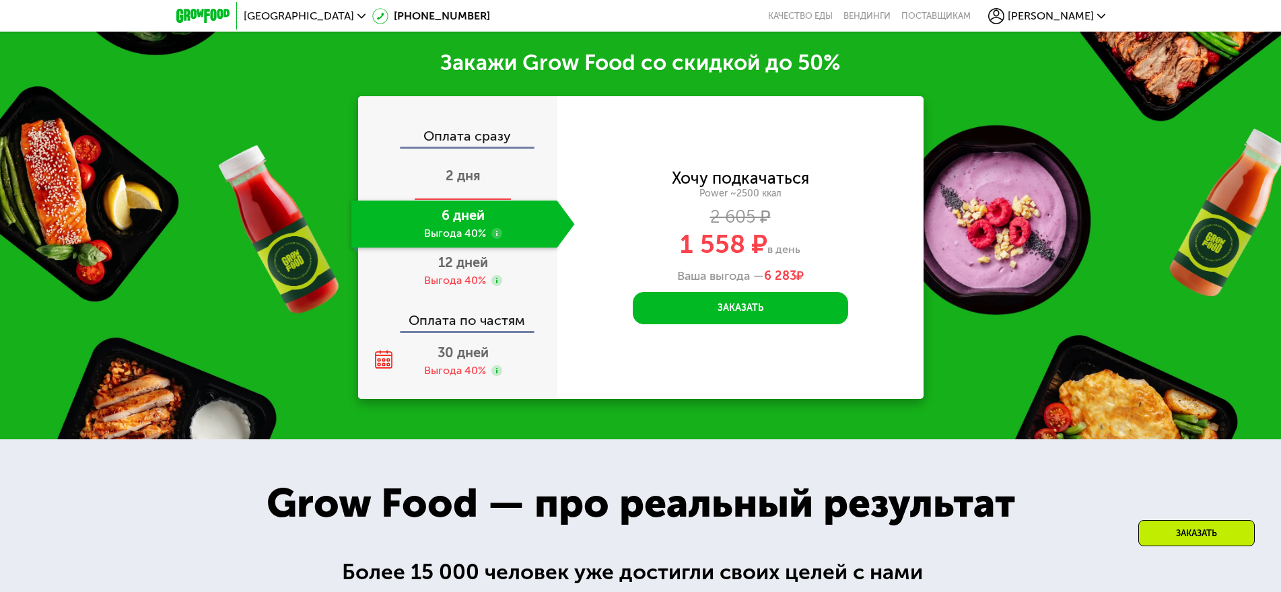
click at [454, 168] on span "2 дня" at bounding box center [463, 176] width 35 height 16
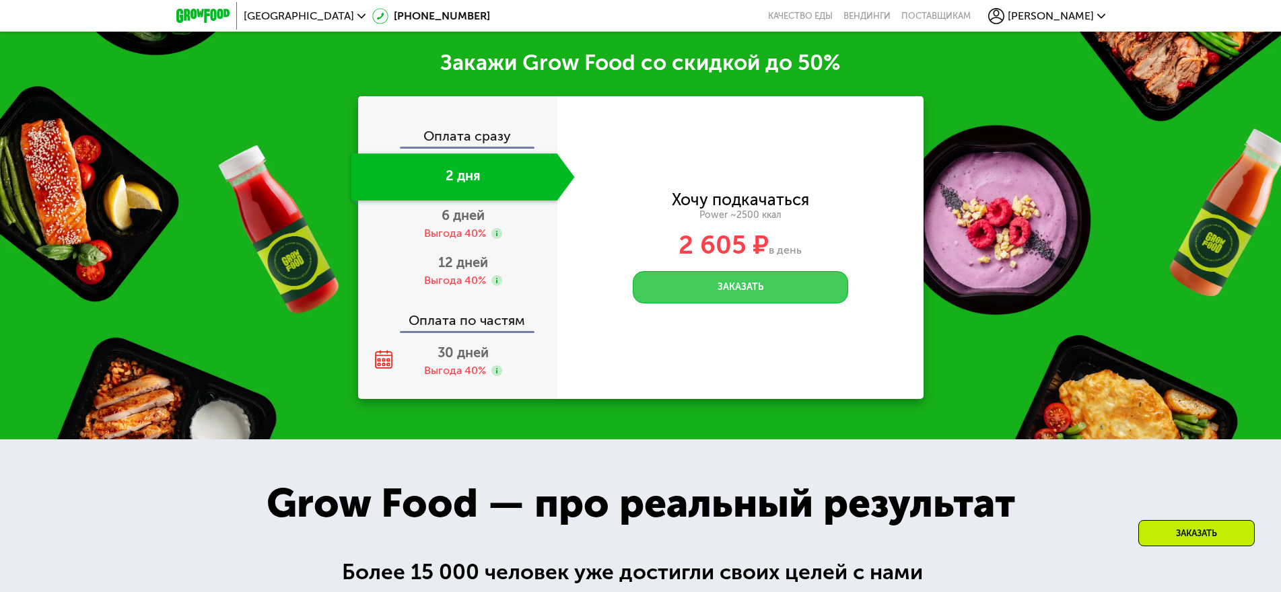
click at [761, 274] on button "Заказать" at bounding box center [740, 287] width 215 height 32
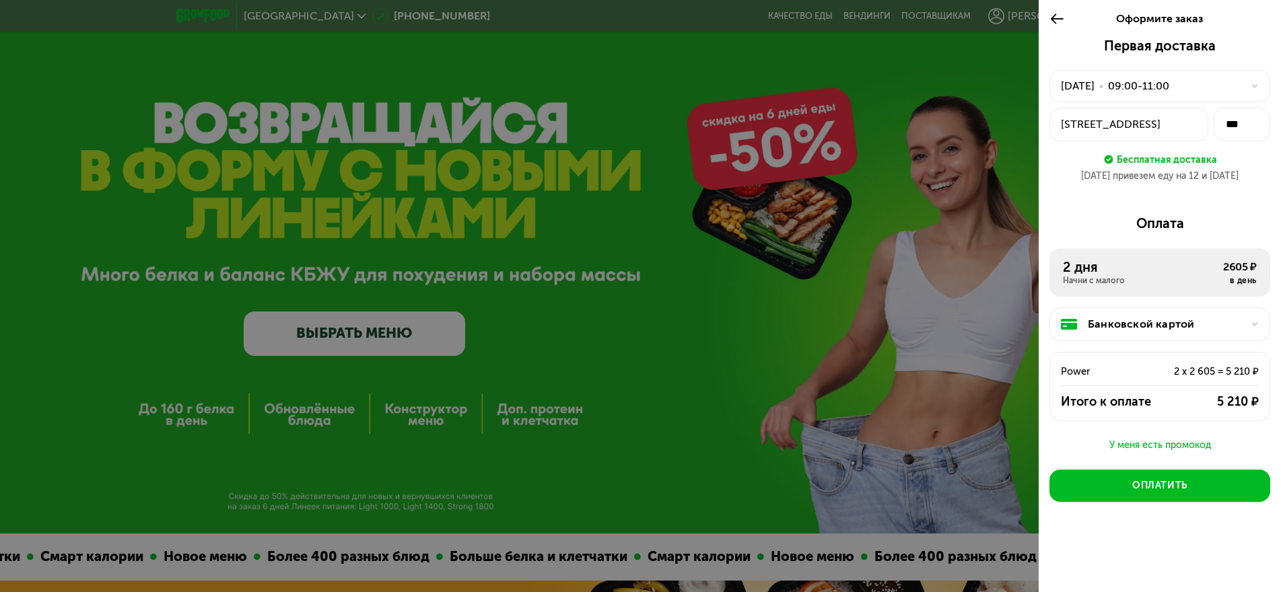
click at [1055, 18] on icon at bounding box center [1056, 19] width 15 height 16
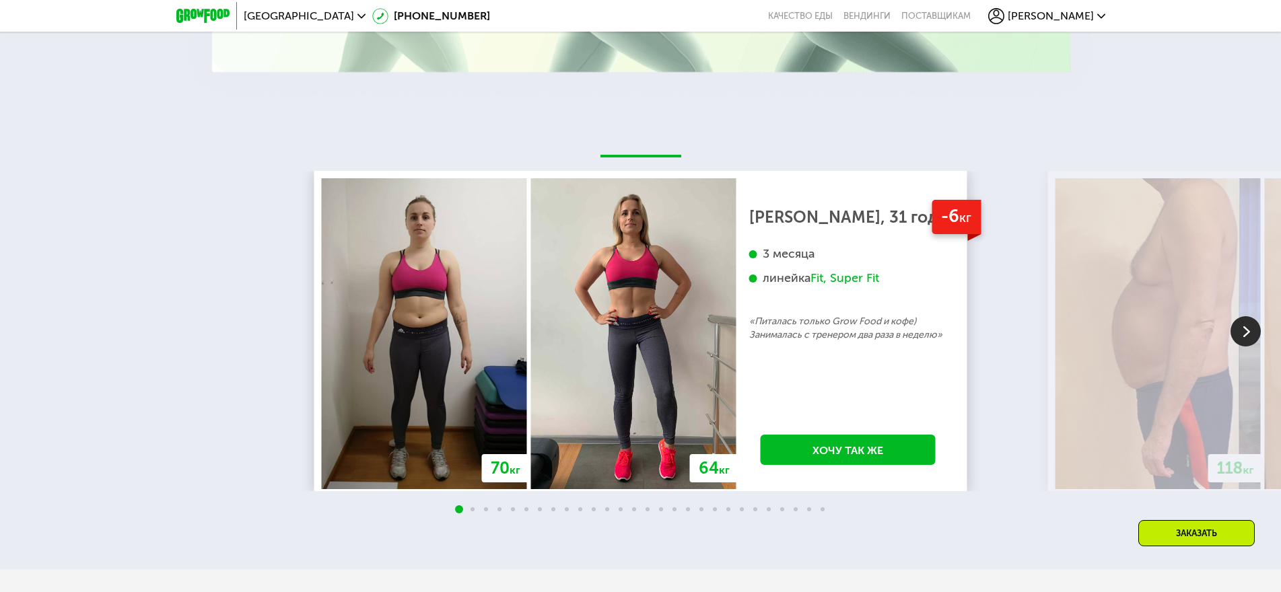
scroll to position [2512, 0]
